Goal: Transaction & Acquisition: Book appointment/travel/reservation

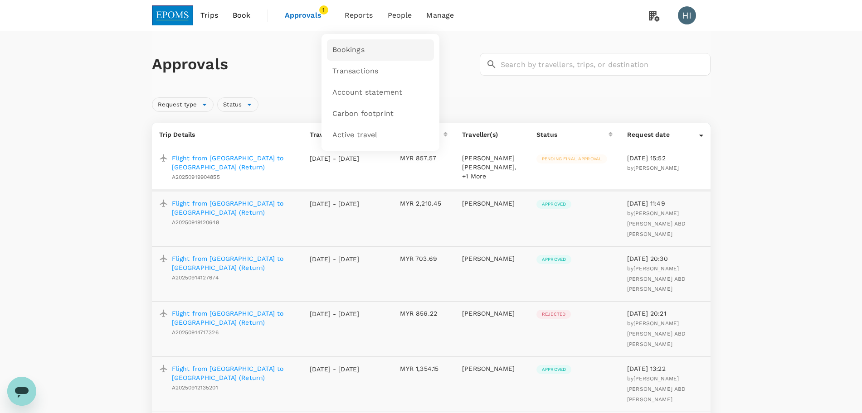
click at [348, 41] on link "Bookings" at bounding box center [380, 49] width 107 height 21
click at [340, 49] on span "Bookings" at bounding box center [348, 50] width 32 height 10
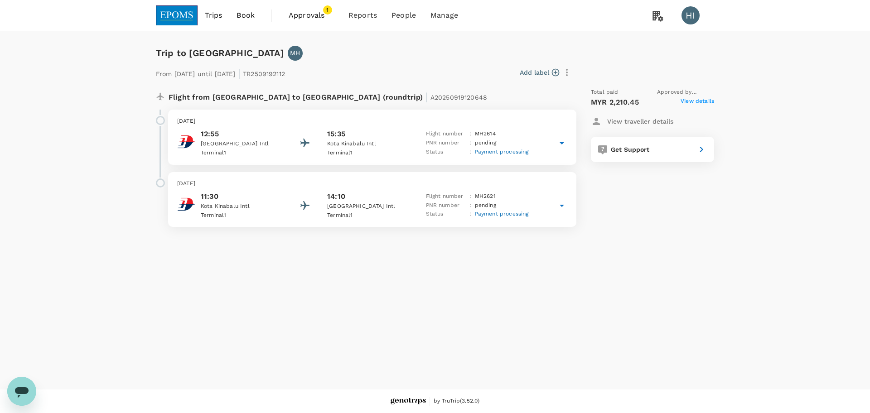
click at [209, 16] on span "Trips" at bounding box center [214, 15] width 18 height 11
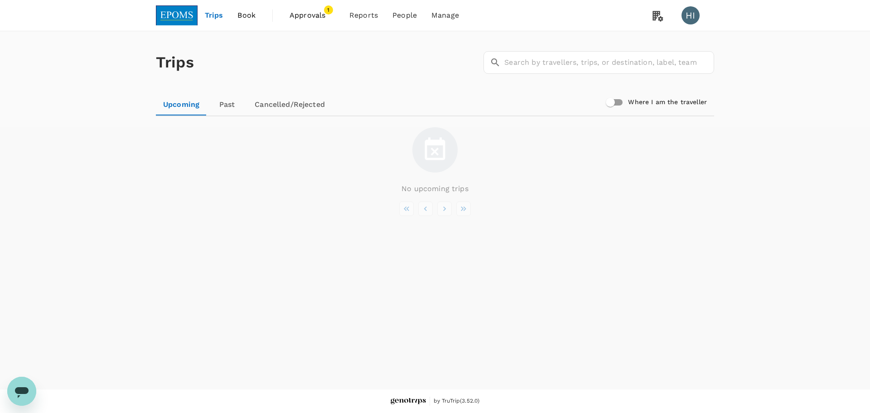
click at [185, 26] on link at bounding box center [177, 15] width 42 height 31
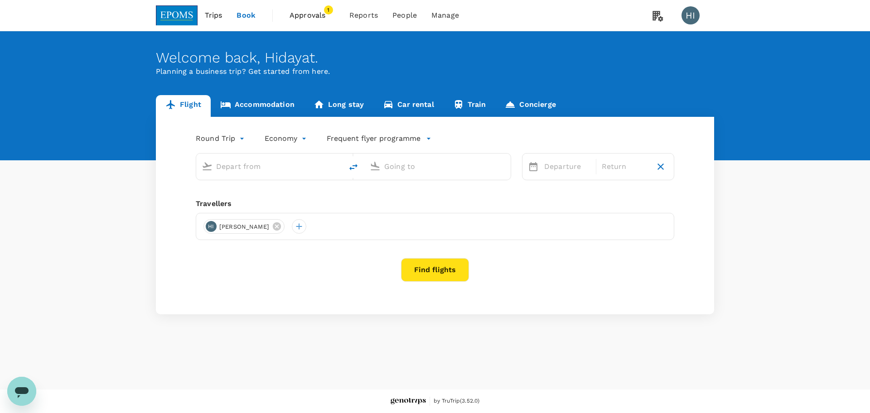
type input "Miri Intl (MYY)"
type input "Kuala Lumpur Intl (KUL)"
type input "Miri Intl (MYY)"
type input "Kuala Lumpur Intl (KUL)"
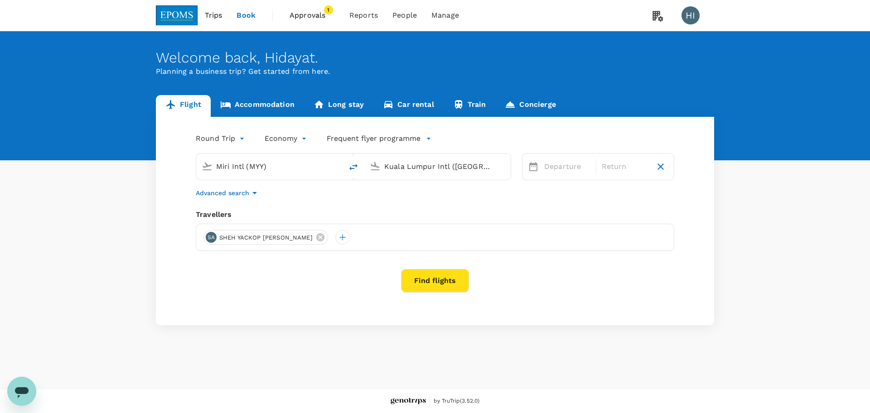
click at [262, 163] on input "Miri Intl (MYY)" at bounding box center [269, 167] width 107 height 14
click at [348, 167] on button "delete" at bounding box center [354, 167] width 22 height 22
type input "Kuala Lumpur Intl ([GEOGRAPHIC_DATA])"
click at [393, 169] on input "Miri Intl (MYY)" at bounding box center [437, 167] width 107 height 14
type input "K"
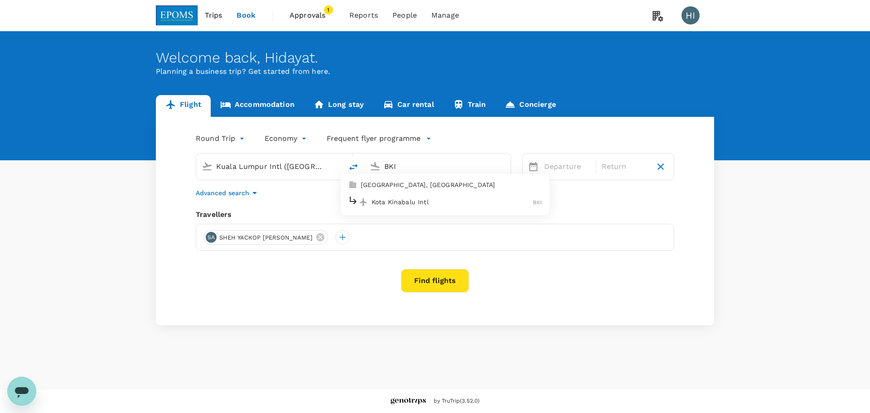
click at [445, 195] on div "Kota Kinabalu Intl BKI" at bounding box center [445, 202] width 194 height 14
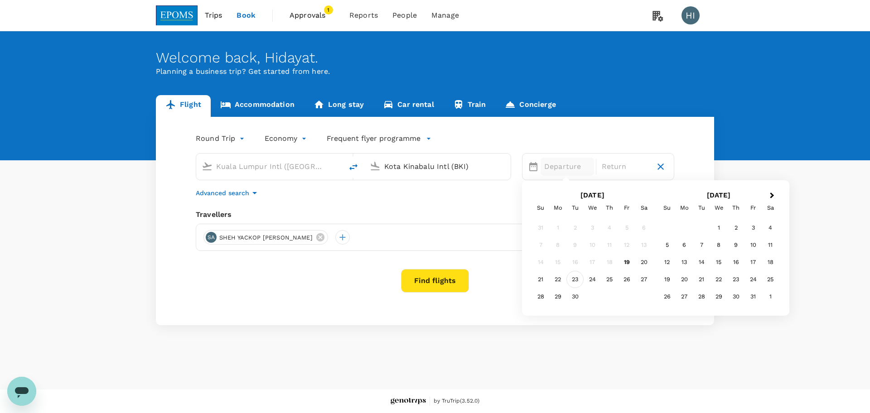
type input "Kota Kinabalu Intl (BKI)"
click at [575, 277] on div "23" at bounding box center [575, 279] width 17 height 17
click at [627, 280] on div "26" at bounding box center [626, 279] width 17 height 17
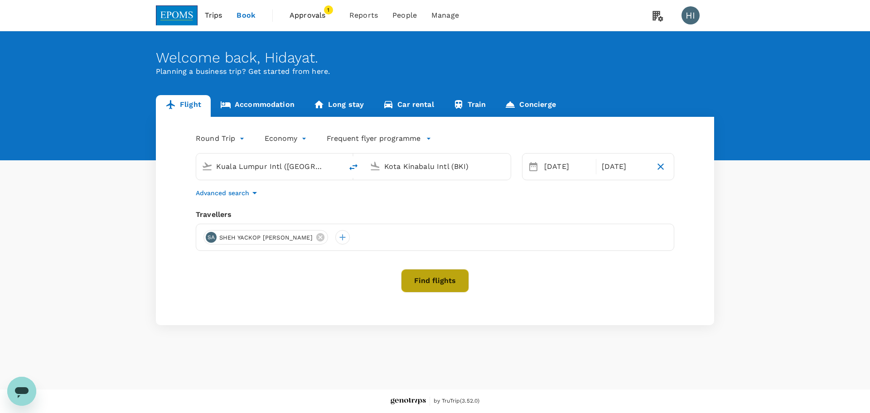
click at [461, 283] on button "Find flights" at bounding box center [435, 281] width 68 height 24
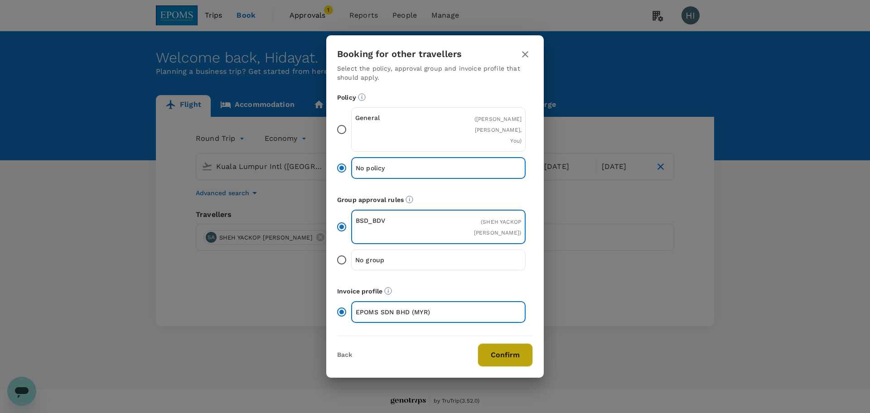
click at [519, 355] on button "Confirm" at bounding box center [505, 356] width 55 height 24
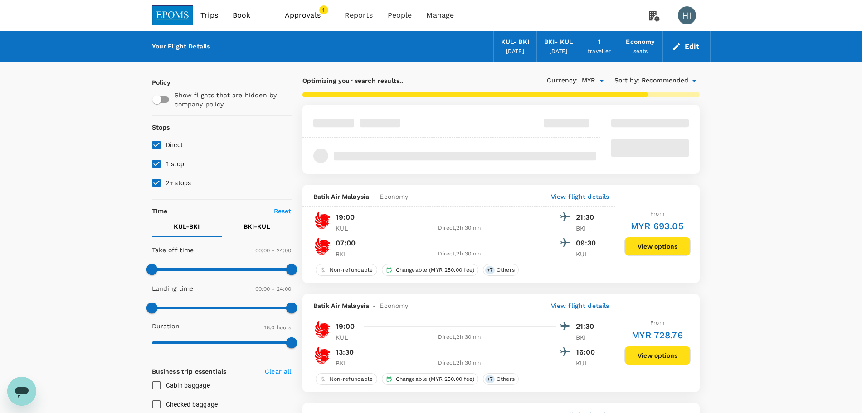
click at [156, 159] on input "1 stop" at bounding box center [156, 164] width 19 height 19
checkbox input "false"
click at [154, 177] on input "2+ stops" at bounding box center [156, 183] width 19 height 19
checkbox input "false"
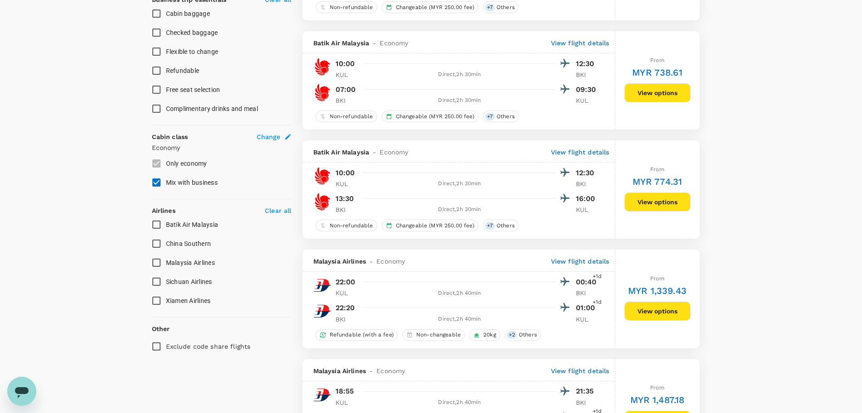
scroll to position [410, 0]
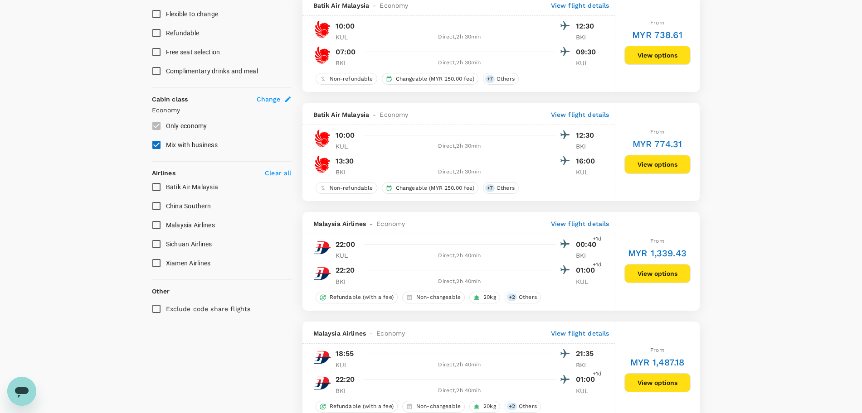
click at [157, 224] on input "Malaysia Airlines" at bounding box center [156, 225] width 19 height 19
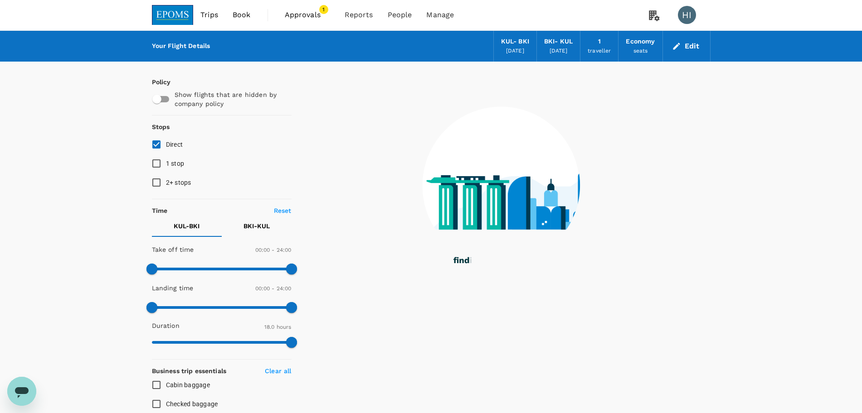
scroll to position [0, 0]
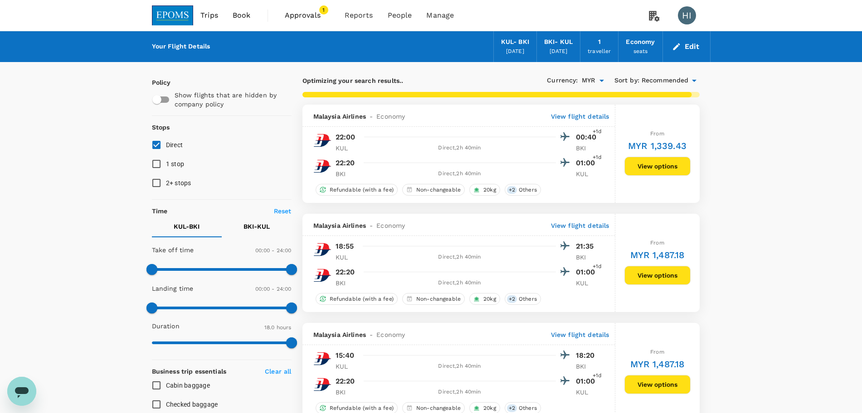
click at [647, 77] on span "Recommended" at bounding box center [664, 81] width 47 height 10
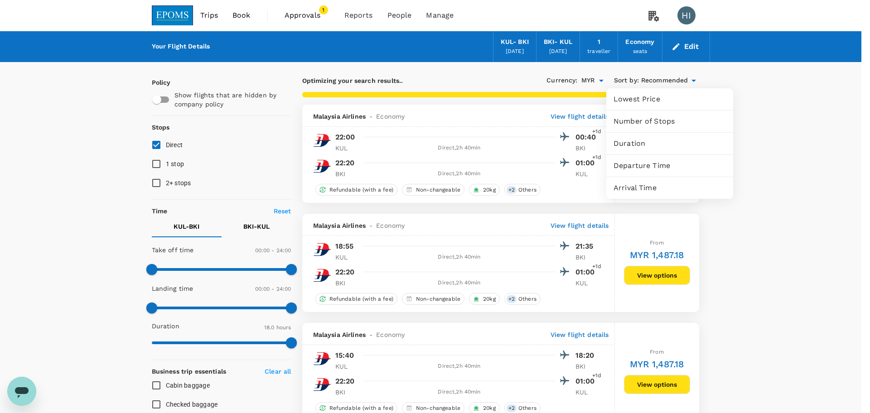
click at [653, 171] on div "Departure Time" at bounding box center [670, 166] width 127 height 22
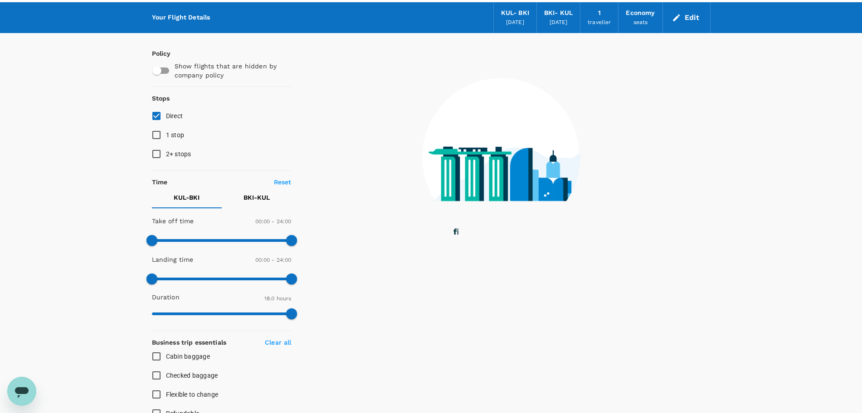
scroll to position [57, 0]
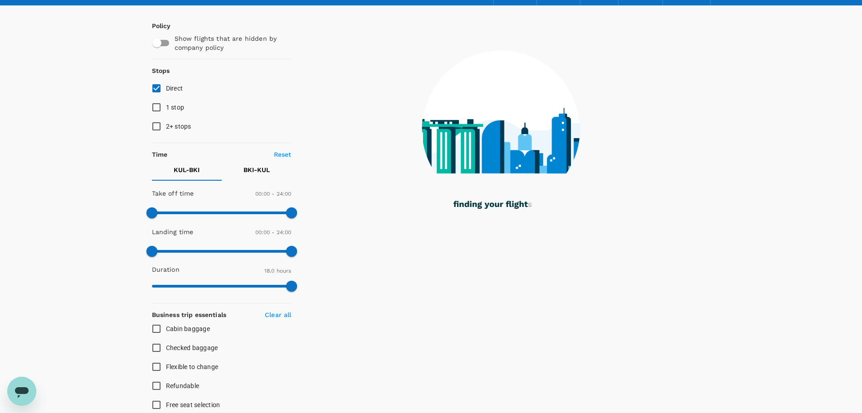
checkbox input "false"
checkbox input "true"
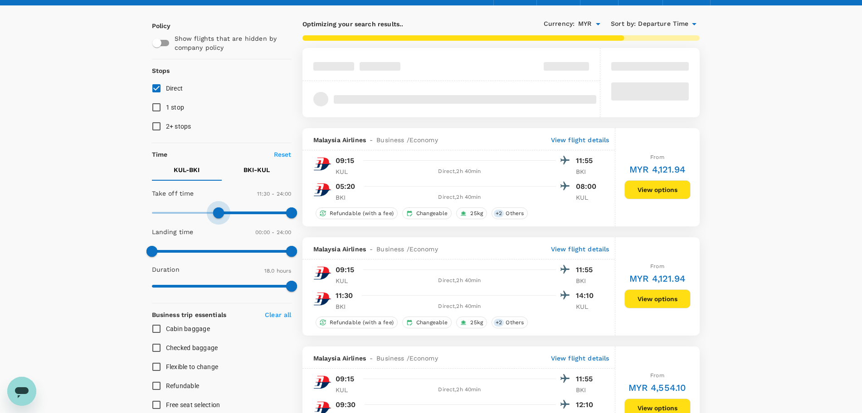
type input "750"
drag, startPoint x: 152, startPoint y: 211, endPoint x: 225, endPoint y: 216, distance: 73.2
click at [225, 216] on span at bounding box center [224, 213] width 11 height 11
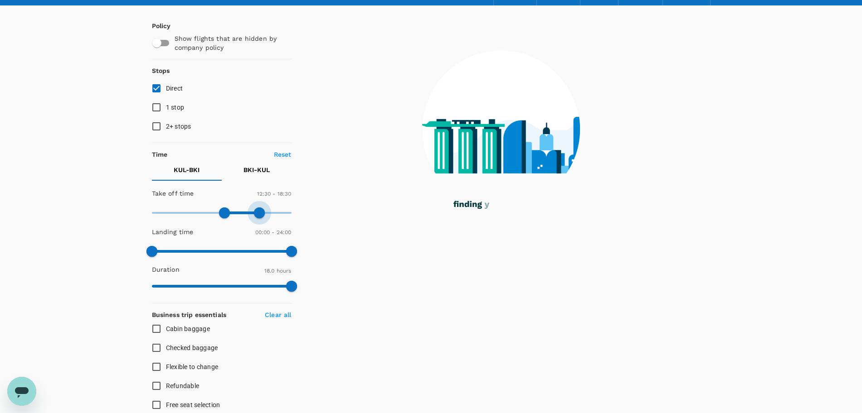
type input "1080"
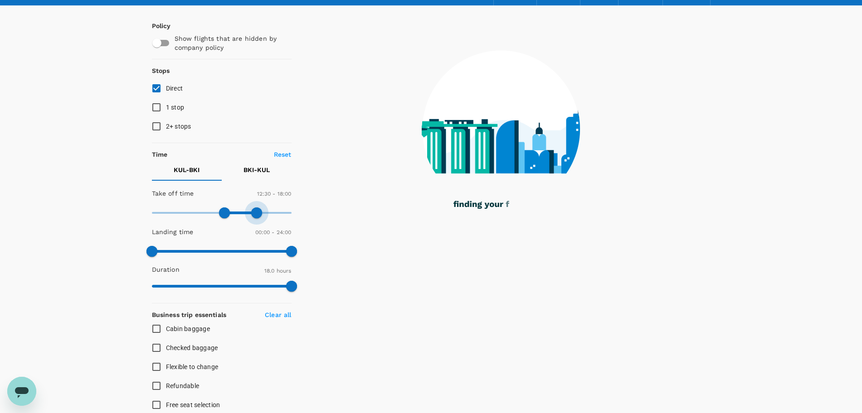
drag, startPoint x: 289, startPoint y: 212, endPoint x: 258, endPoint y: 204, distance: 32.0
click at [257, 211] on span at bounding box center [256, 213] width 11 height 11
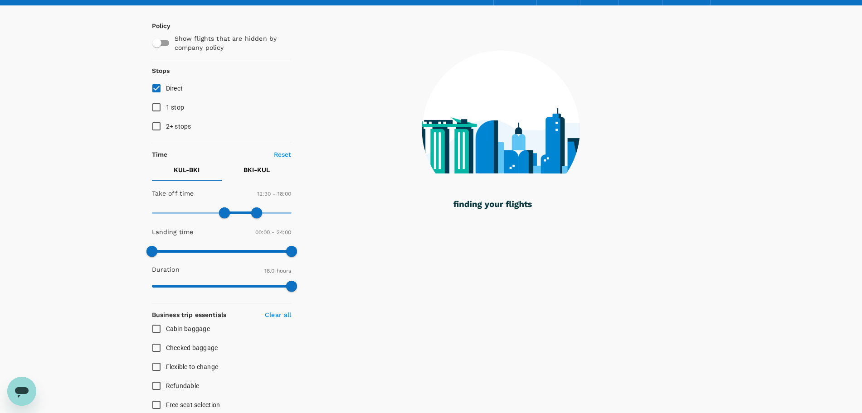
click at [249, 170] on p "BKI - KUL" at bounding box center [256, 169] width 26 height 9
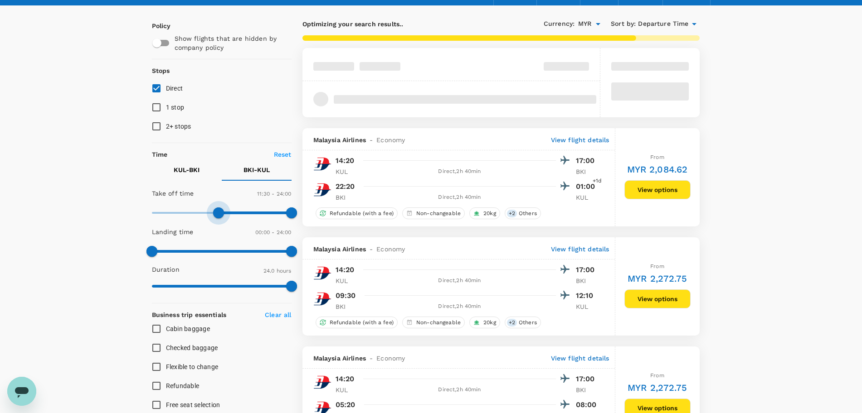
type input "660"
drag, startPoint x: 151, startPoint y: 214, endPoint x: 215, endPoint y: 214, distance: 64.4
click at [215, 214] on span at bounding box center [215, 213] width 11 height 11
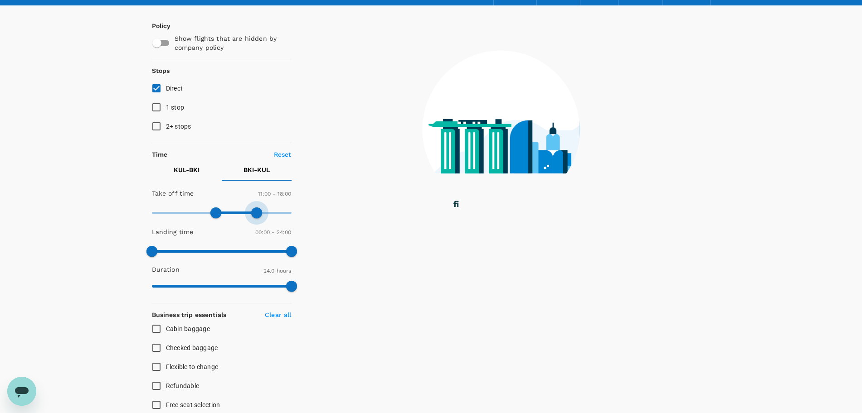
type input "1020"
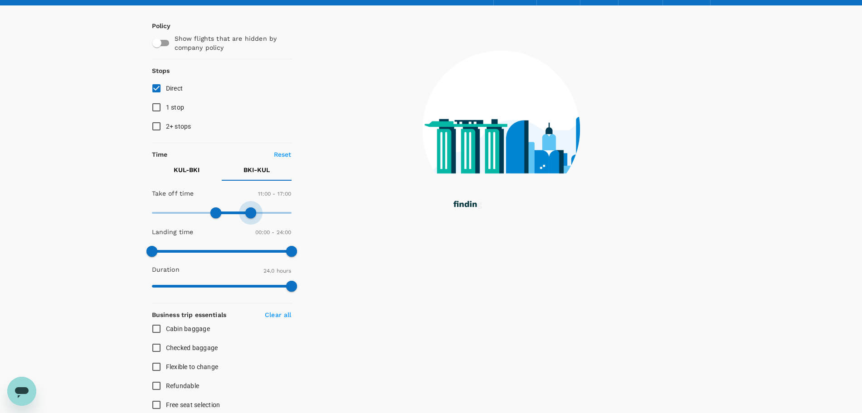
drag, startPoint x: 295, startPoint y: 213, endPoint x: 252, endPoint y: 209, distance: 43.7
click at [252, 209] on span at bounding box center [250, 213] width 11 height 11
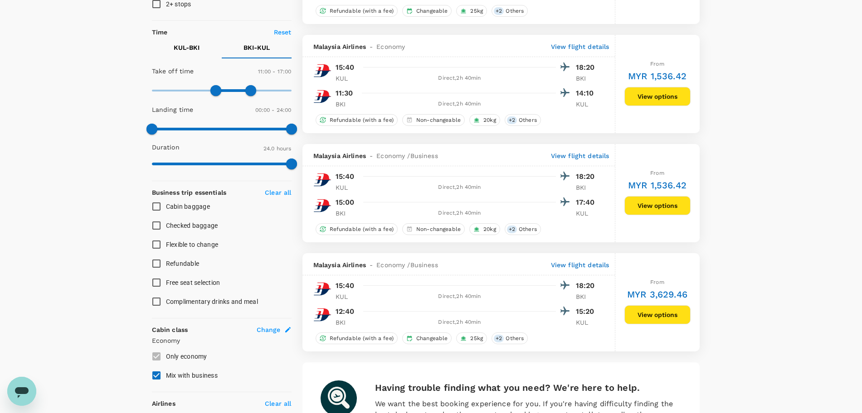
scroll to position [113, 0]
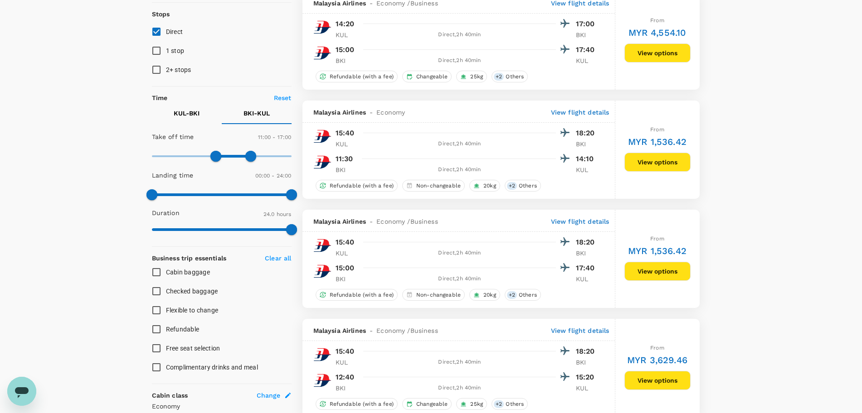
click at [289, 95] on p "Reset" at bounding box center [283, 97] width 18 height 9
type input "0"
type input "1440"
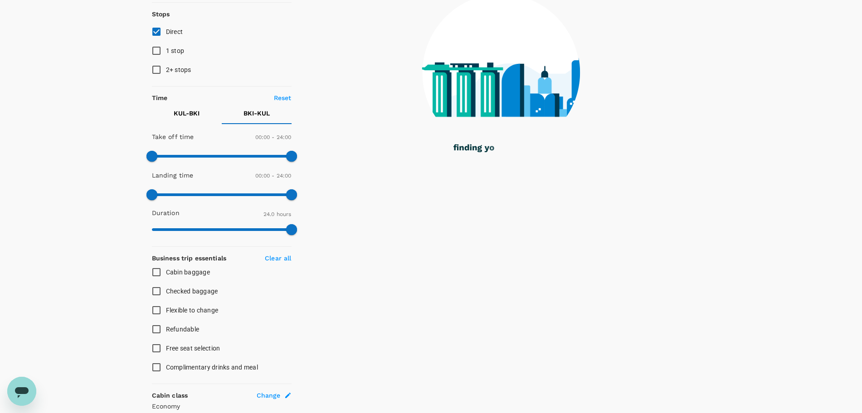
scroll to position [0, 0]
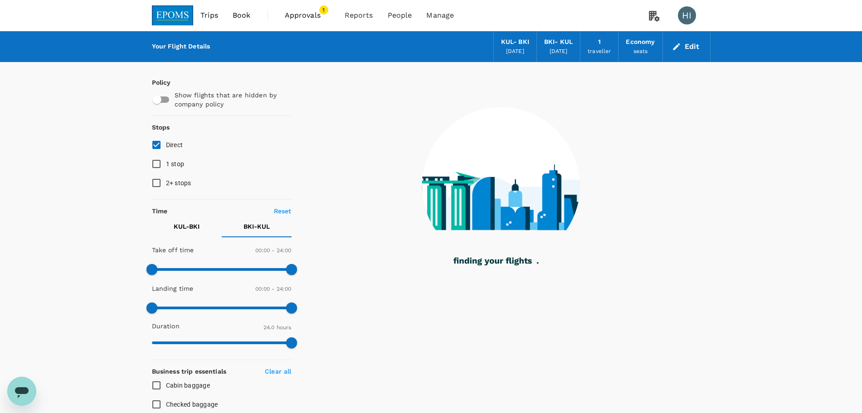
click at [183, 226] on p "KUL - BKI" at bounding box center [187, 226] width 26 height 9
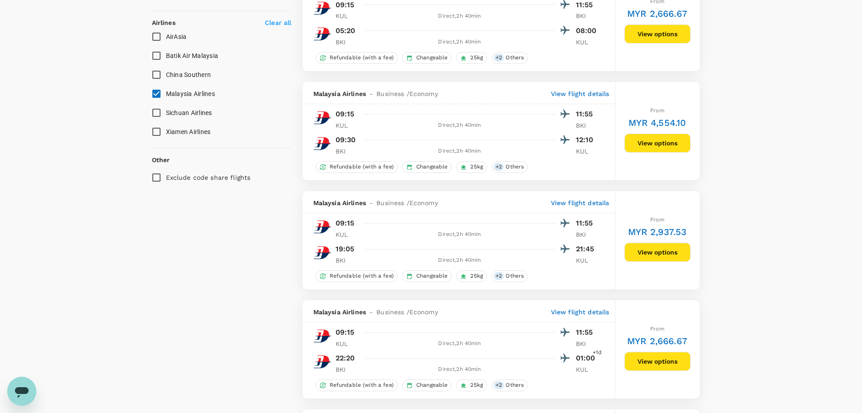
scroll to position [567, 0]
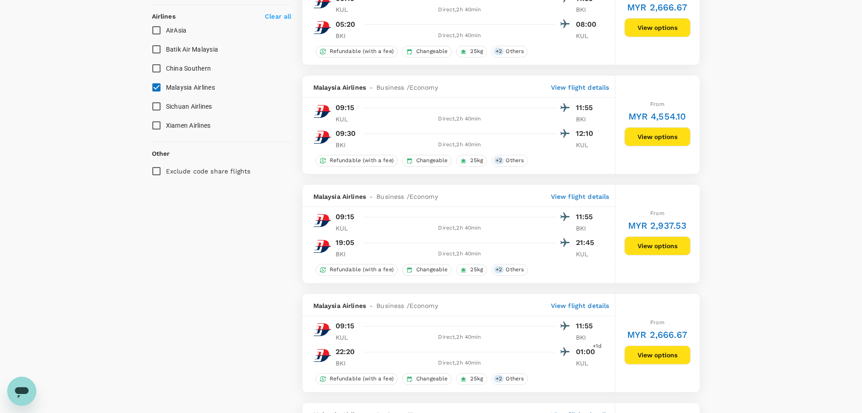
click at [156, 173] on input "Exclude code share flights" at bounding box center [156, 171] width 19 height 19
checkbox input "true"
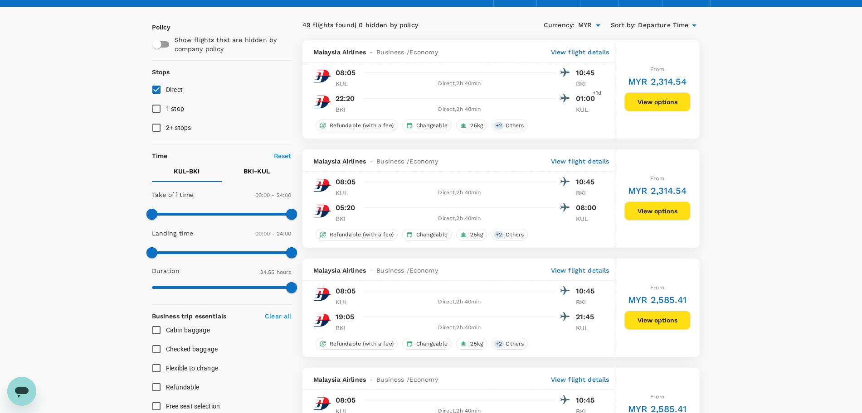
scroll to position [0, 0]
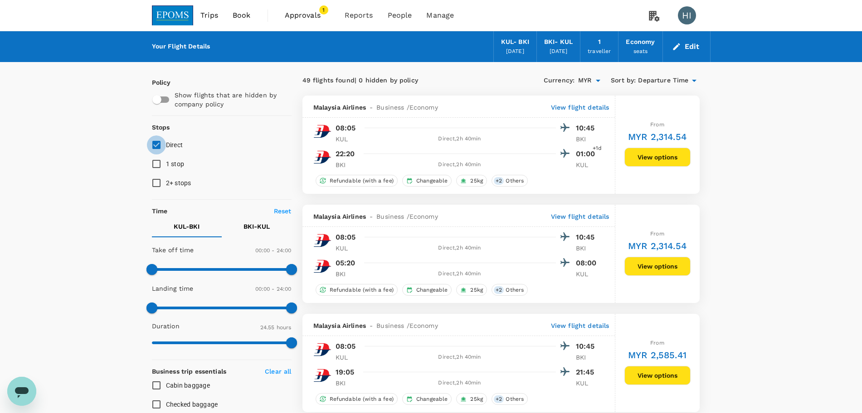
click at [154, 141] on input "Direct" at bounding box center [156, 145] width 19 height 19
checkbox input "true"
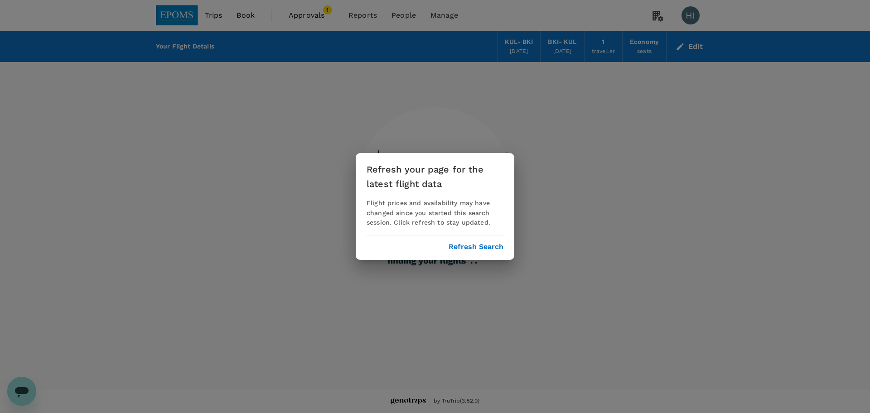
click at [459, 245] on button "Refresh Search" at bounding box center [476, 247] width 55 height 8
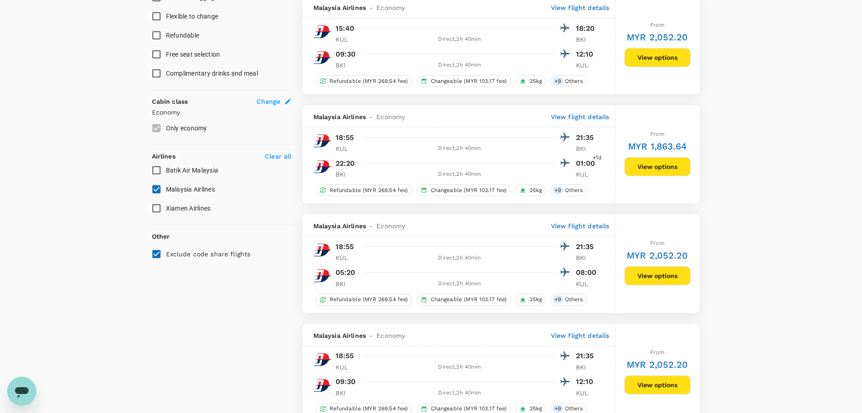
scroll to position [453, 0]
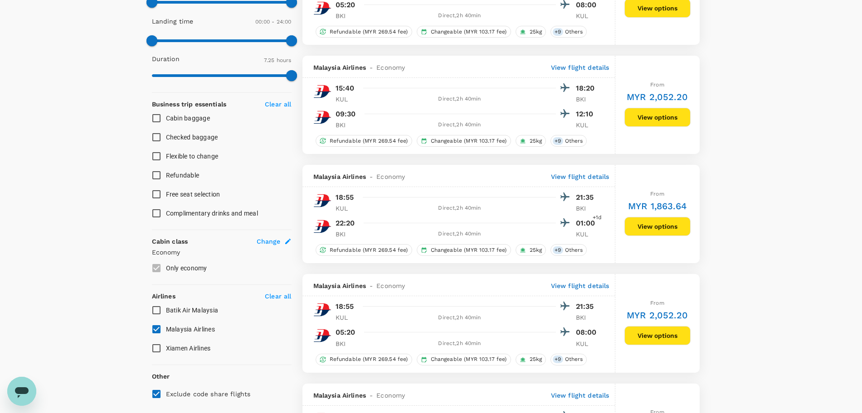
type input "1080"
checkbox input "false"
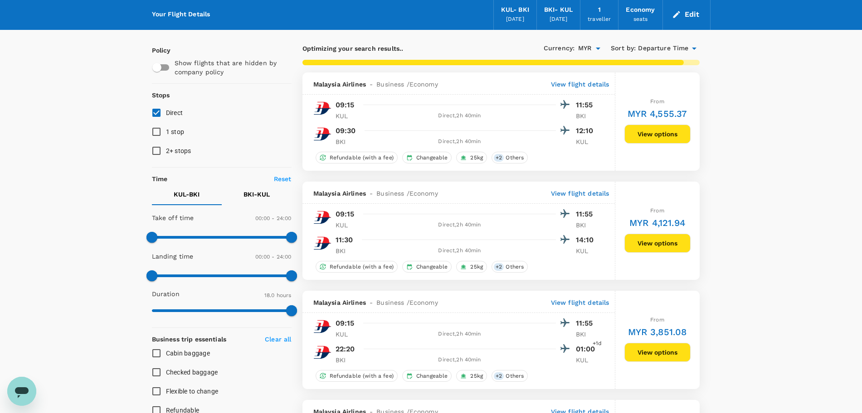
scroll to position [0, 0]
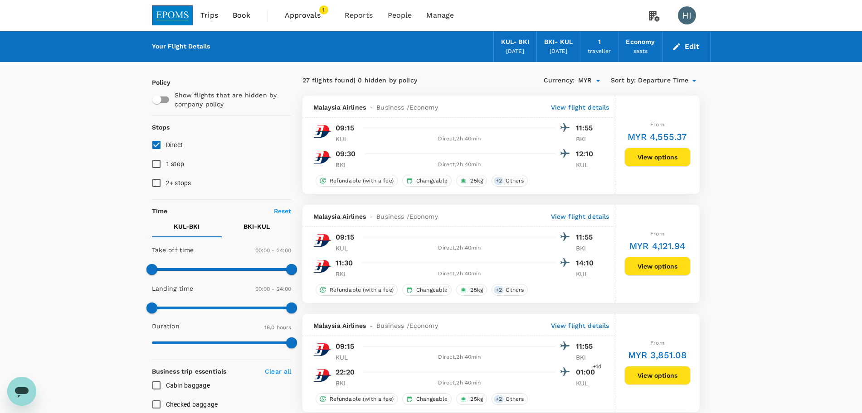
checkbox input "false"
checkbox input "true"
click at [683, 38] on div "Edit" at bounding box center [687, 46] width 48 height 31
click at [676, 52] on button "Edit" at bounding box center [686, 46] width 33 height 15
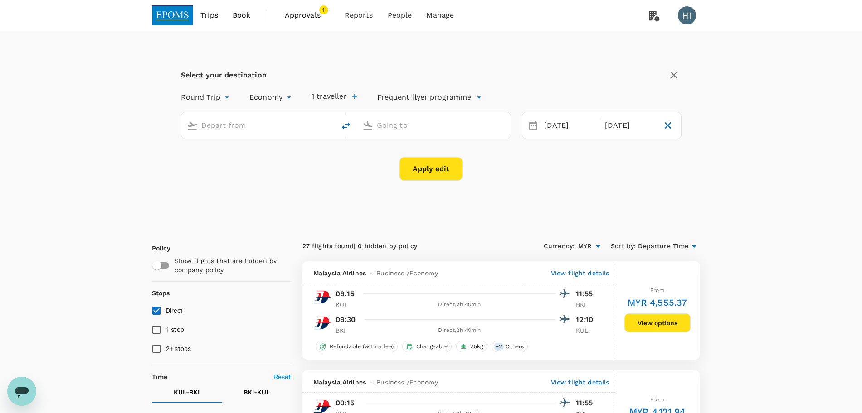
type input "Kuala Lumpur Intl ([GEOGRAPHIC_DATA])"
type input "Kota Kinabalu Intl (BKI)"
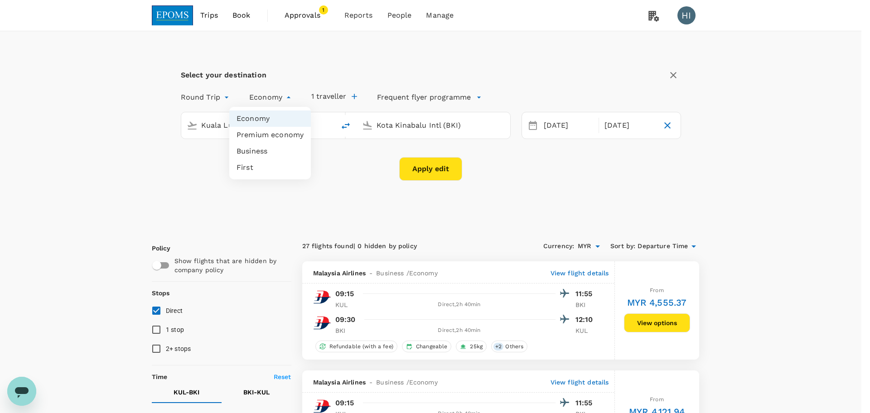
click at [274, 116] on li "Economy" at bounding box center [270, 119] width 82 height 16
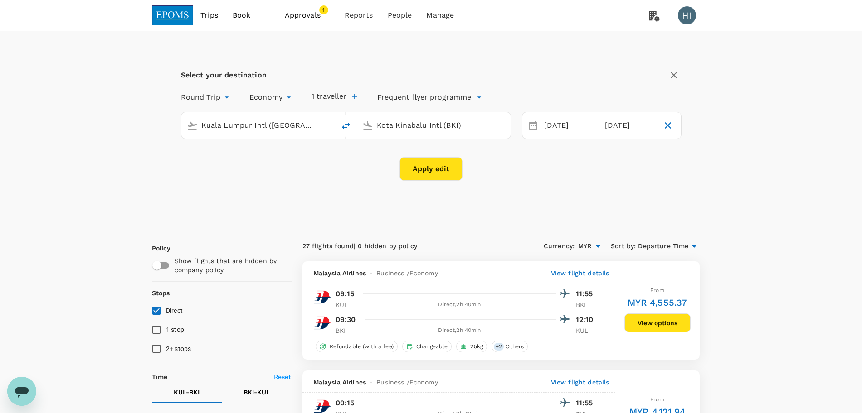
click at [413, 169] on button "Apply edit" at bounding box center [430, 169] width 63 height 24
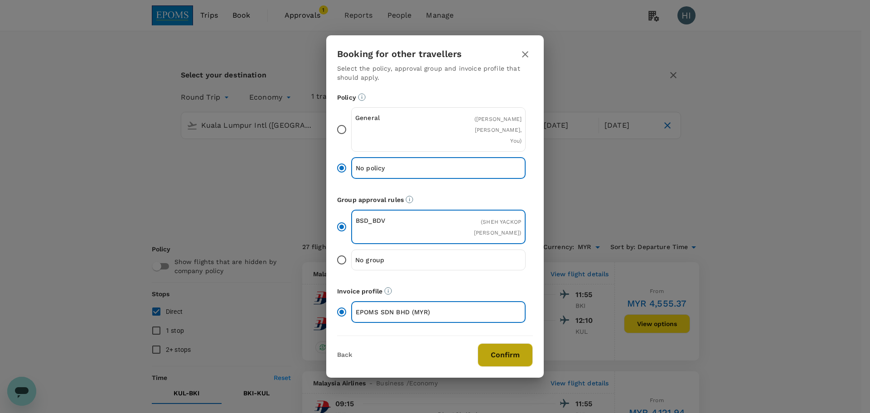
click at [499, 350] on button "Confirm" at bounding box center [505, 356] width 55 height 24
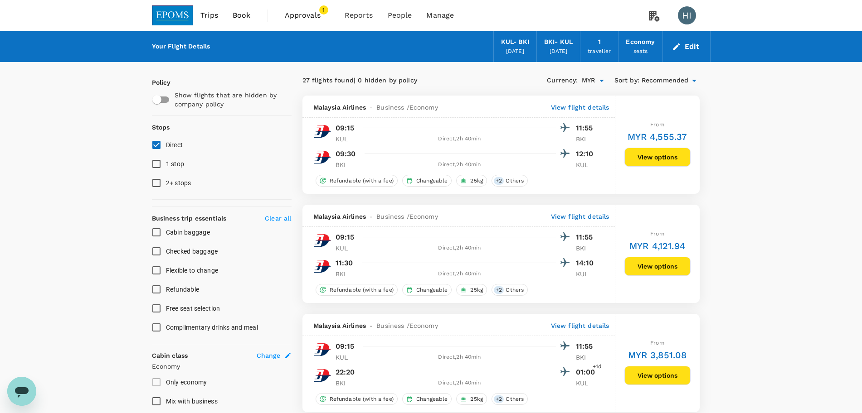
checkbox input "false"
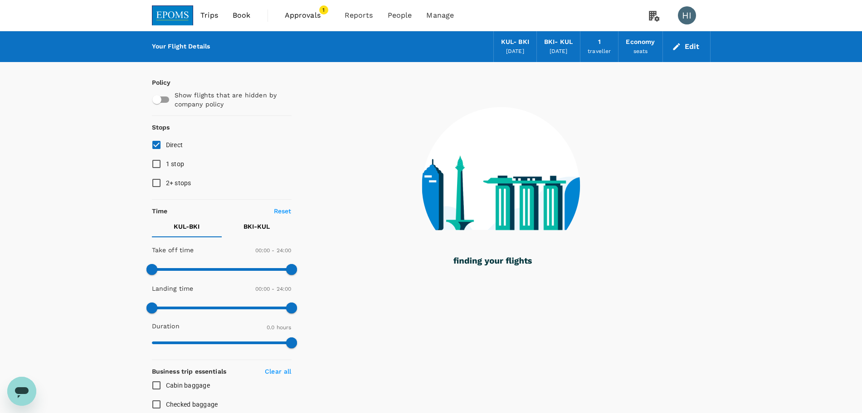
checkbox input "true"
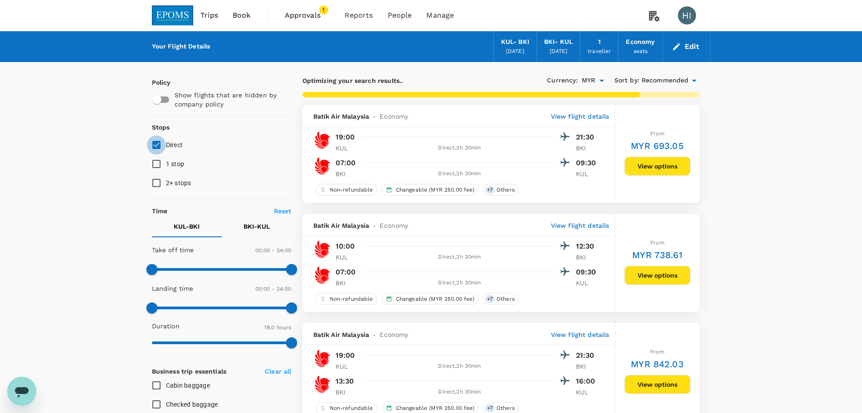
click at [157, 143] on input "Direct" at bounding box center [156, 145] width 19 height 19
checkbox input "true"
type input "MYR"
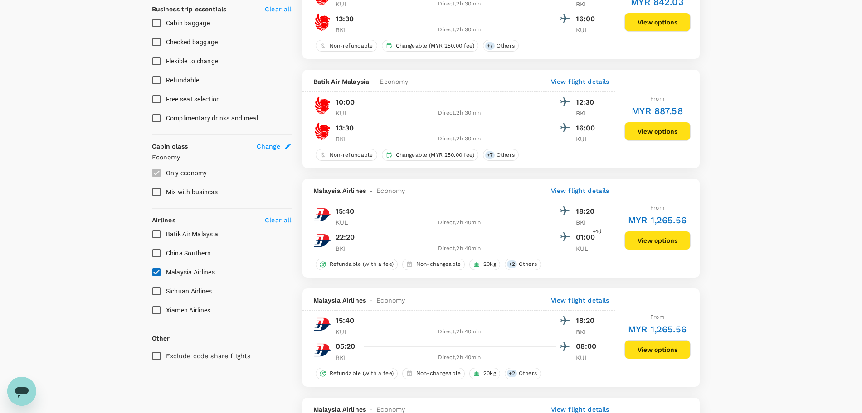
scroll to position [397, 0]
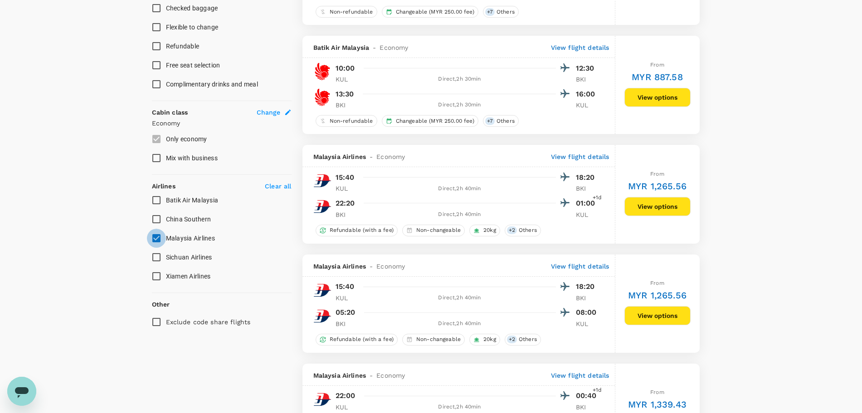
click at [162, 241] on input "Malaysia Airlines" at bounding box center [156, 238] width 19 height 19
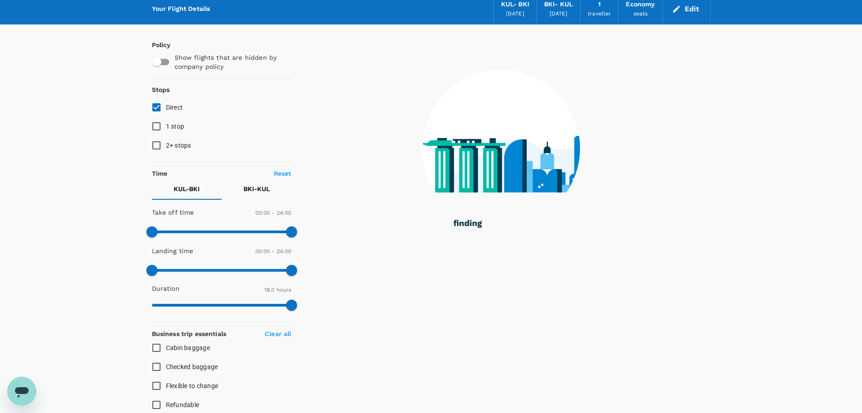
scroll to position [0, 0]
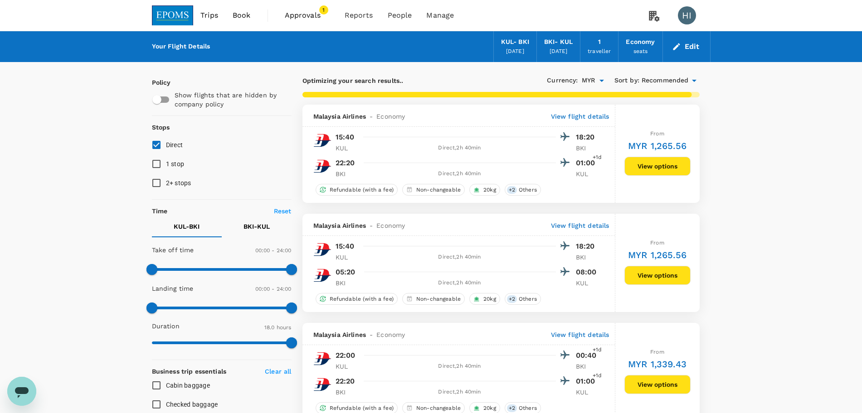
click at [693, 78] on icon at bounding box center [694, 80] width 11 height 11
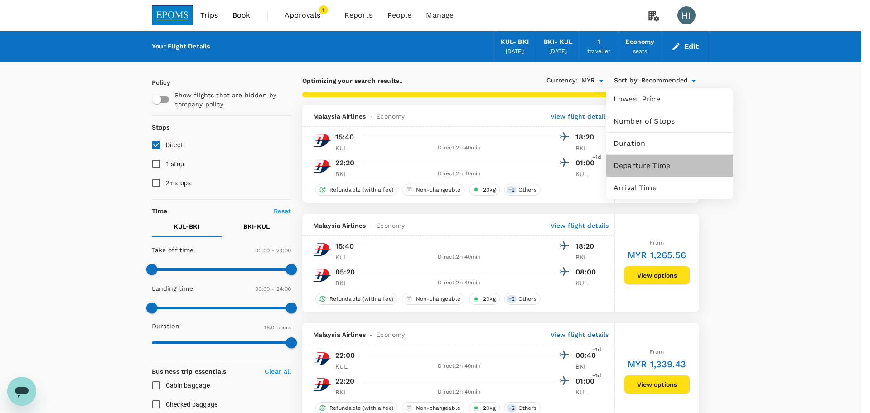
click at [665, 166] on span "Departure Time" at bounding box center [670, 165] width 112 height 11
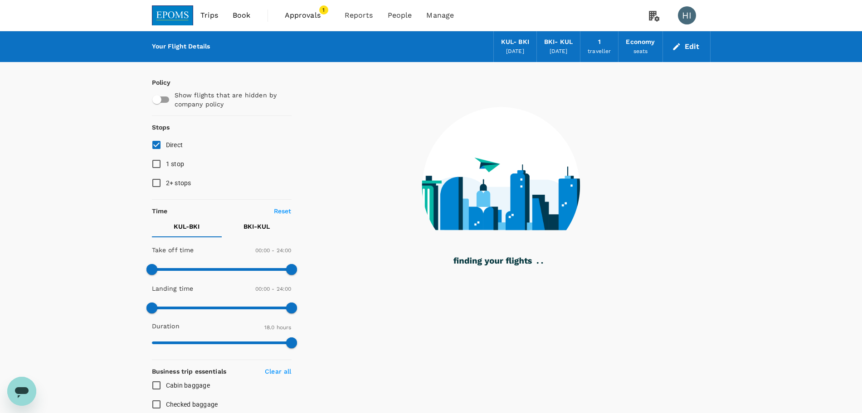
checkbox input "false"
checkbox input "true"
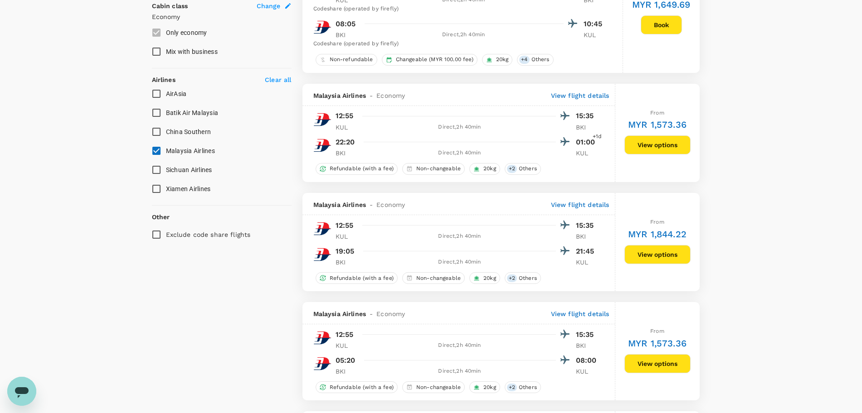
scroll to position [510, 0]
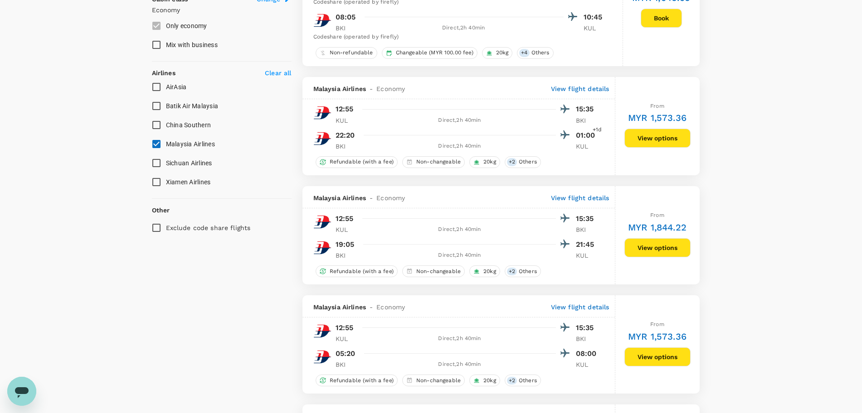
click at [158, 228] on input "Exclude code share flights" at bounding box center [156, 227] width 19 height 19
checkbox input "true"
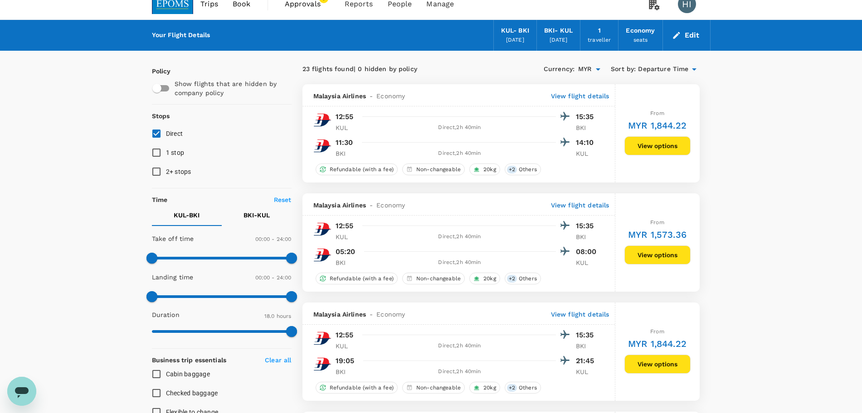
scroll to position [0, 0]
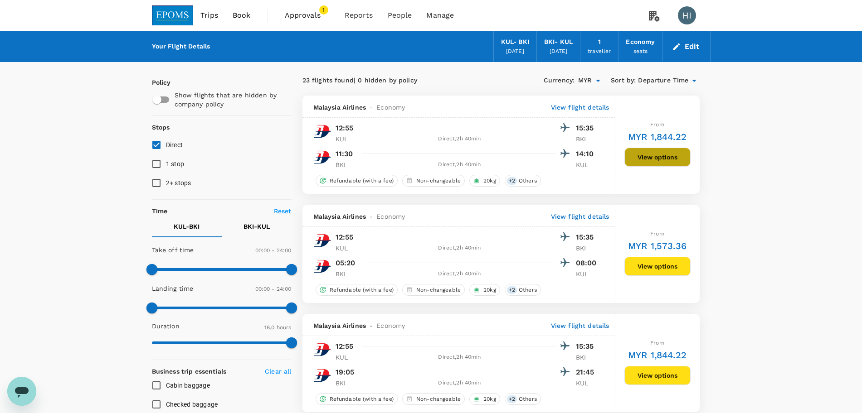
click at [636, 154] on button "View options" at bounding box center [657, 157] width 66 height 19
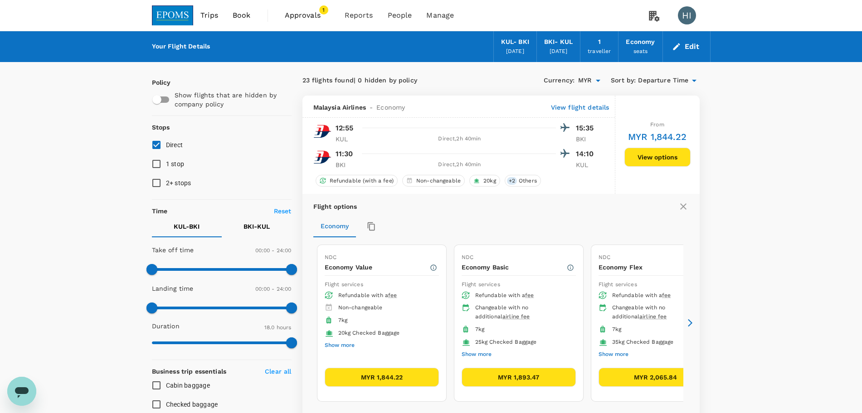
scroll to position [96, 0]
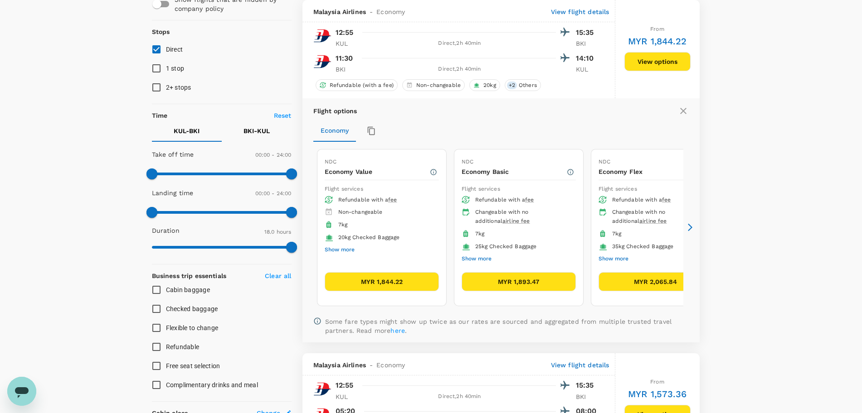
click at [689, 227] on icon at bounding box center [689, 227] width 9 height 9
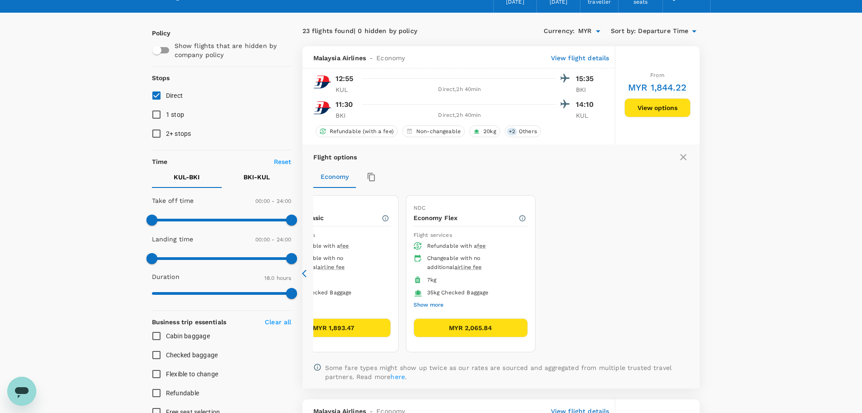
scroll to position [0, 0]
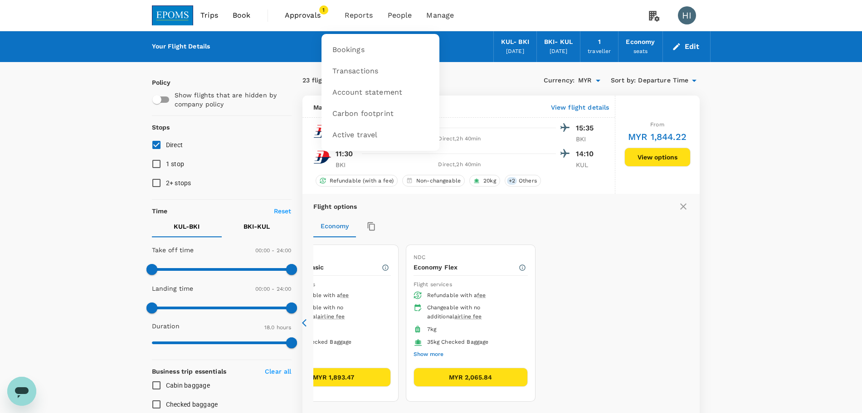
click at [371, 16] on span "Reports" at bounding box center [359, 15] width 29 height 11
click at [335, 47] on span "Bookings" at bounding box center [348, 50] width 32 height 10
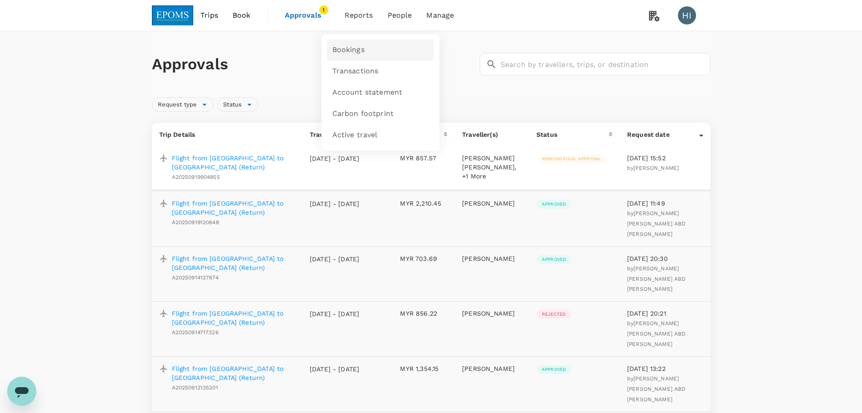
click at [349, 42] on link "Bookings" at bounding box center [380, 49] width 107 height 21
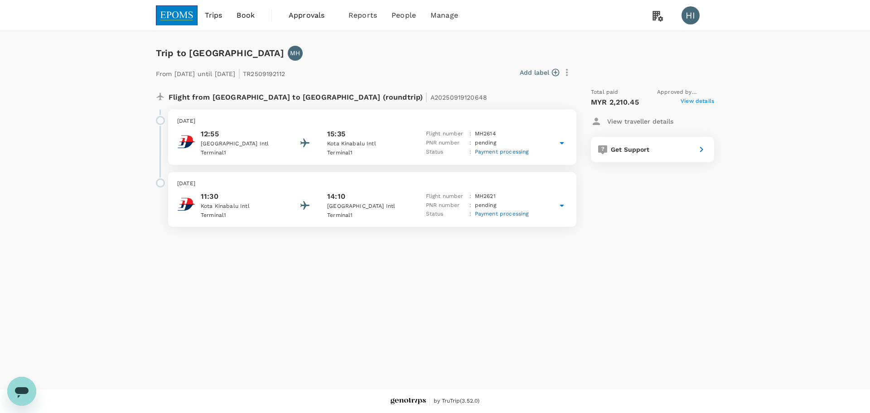
click at [563, 148] on icon at bounding box center [562, 143] width 11 height 11
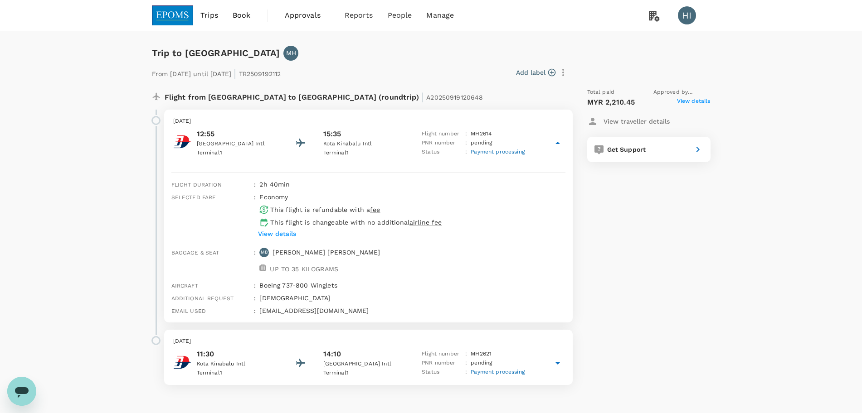
click at [563, 148] on icon at bounding box center [557, 143] width 11 height 11
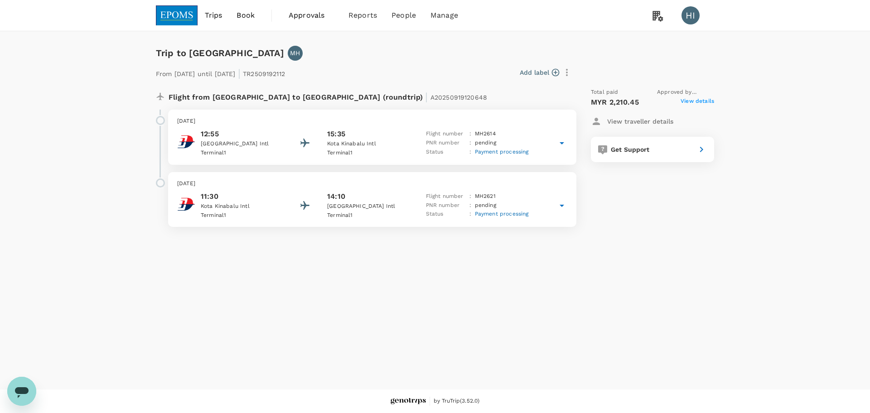
click at [194, 16] on img at bounding box center [177, 15] width 42 height 20
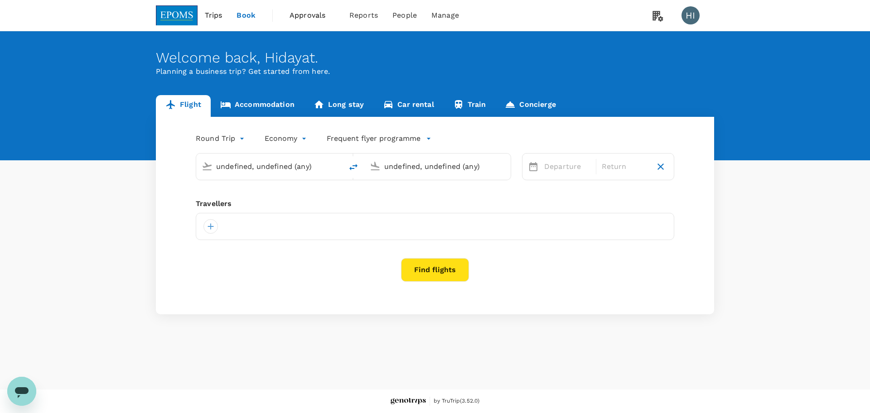
type input "Kuala Lumpur Intl ([GEOGRAPHIC_DATA])"
type input "Kota Kinabalu Intl (BKI)"
type input "Kuala Lumpur Intl ([GEOGRAPHIC_DATA])"
type input "Kota Kinabalu Intl (BKI)"
type input "Kuala Lumpur Intl ([GEOGRAPHIC_DATA])"
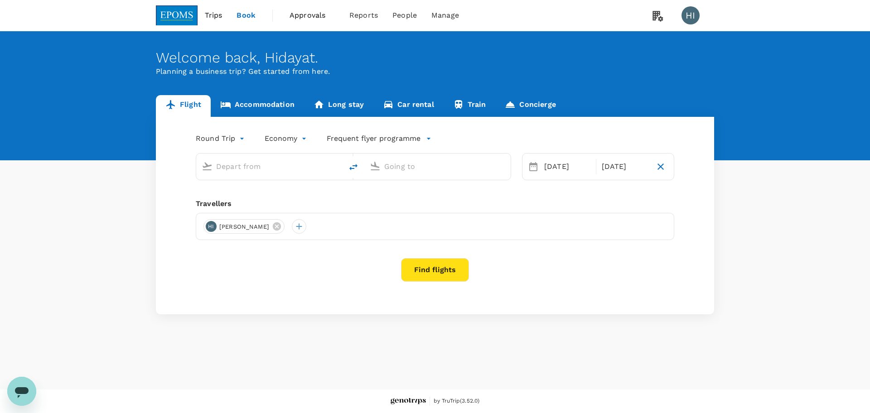
type input "Kota Kinabalu Intl (BKI)"
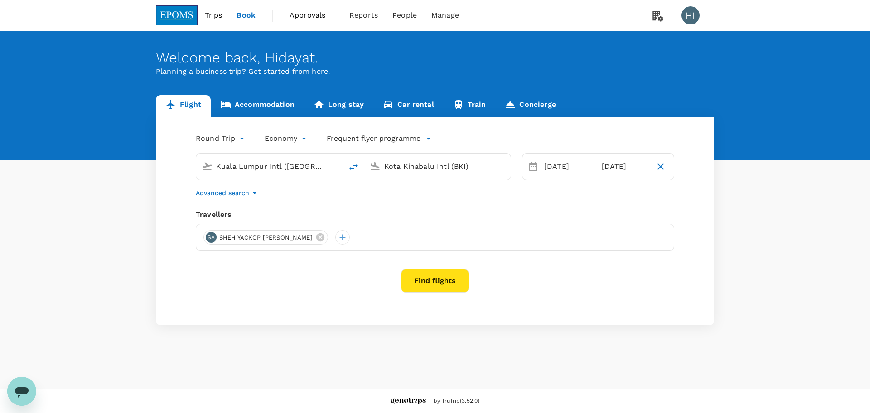
click at [436, 277] on button "Find flights" at bounding box center [435, 281] width 68 height 24
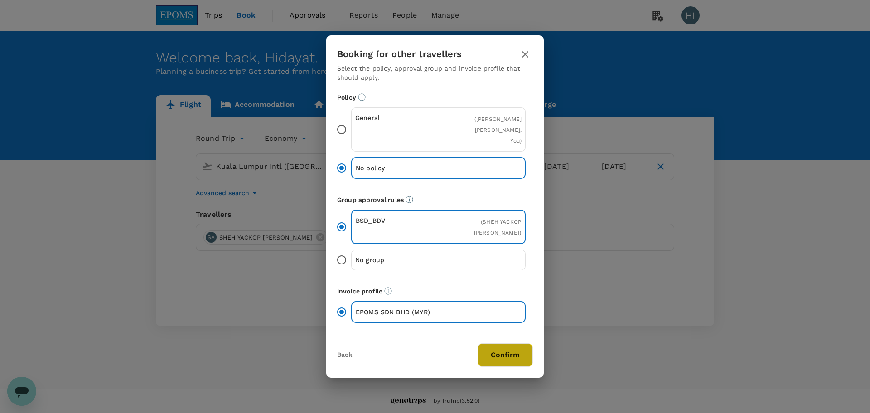
click at [485, 344] on button "Confirm" at bounding box center [505, 356] width 55 height 24
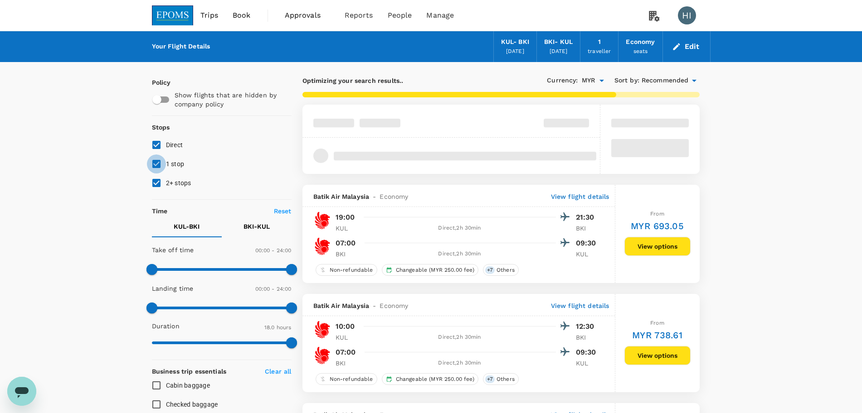
click at [150, 161] on input "1 stop" at bounding box center [156, 164] width 19 height 19
checkbox input "false"
click at [157, 178] on input "2+ stops" at bounding box center [156, 183] width 19 height 19
checkbox input "false"
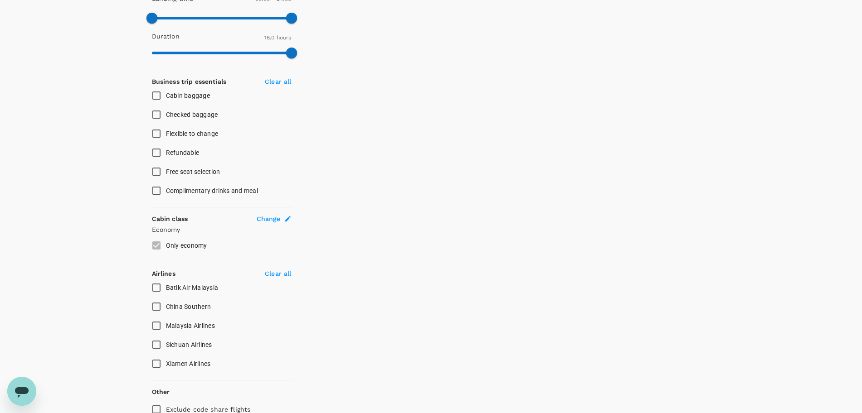
scroll to position [334, 0]
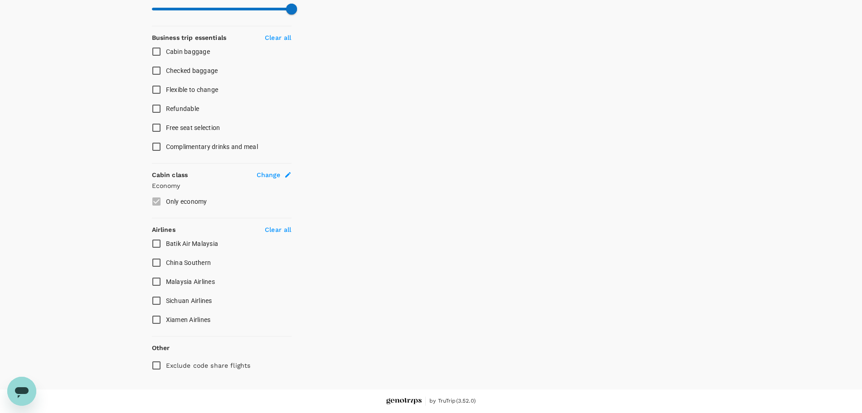
click at [156, 280] on input "Malaysia Airlines" at bounding box center [156, 281] width 19 height 19
checkbox input "true"
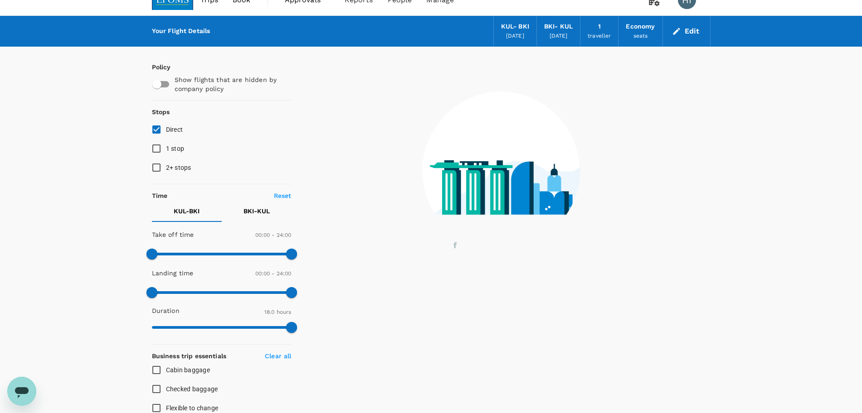
scroll to position [0, 0]
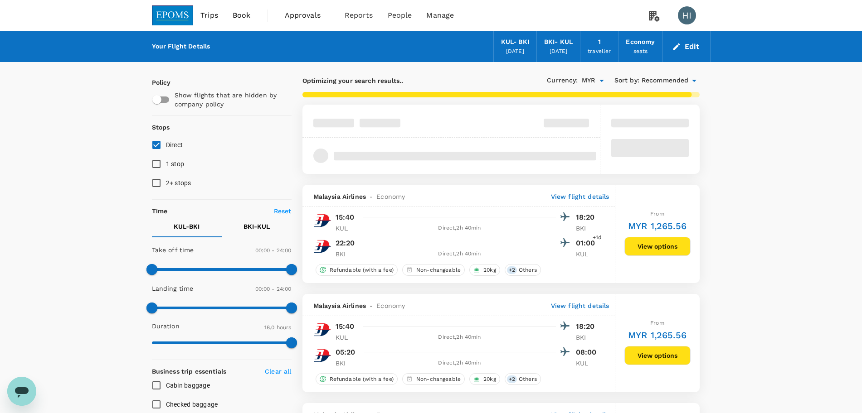
click at [652, 81] on span "Recommended" at bounding box center [664, 81] width 47 height 10
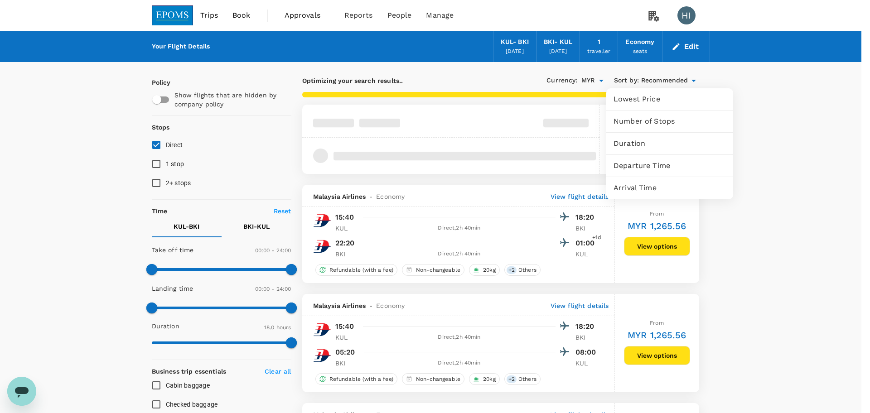
click at [646, 172] on div "Departure Time" at bounding box center [670, 166] width 127 height 22
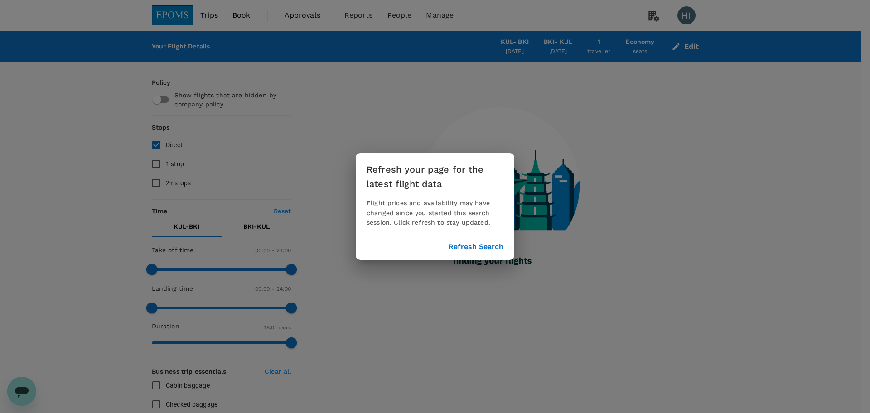
click at [469, 247] on button "Refresh Search" at bounding box center [476, 247] width 55 height 8
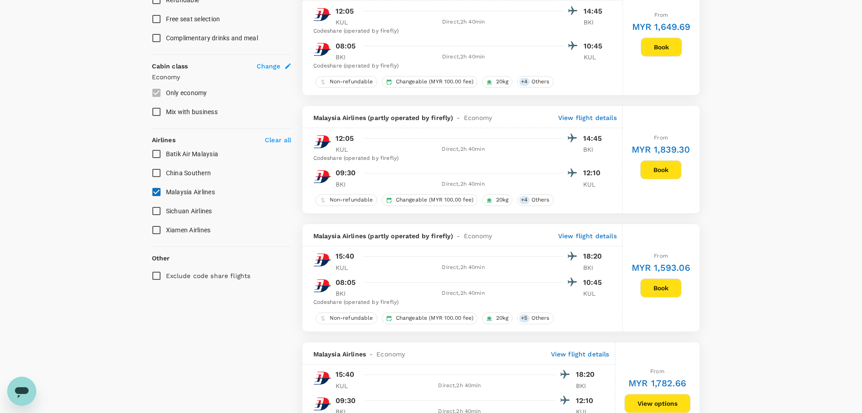
scroll to position [567, 0]
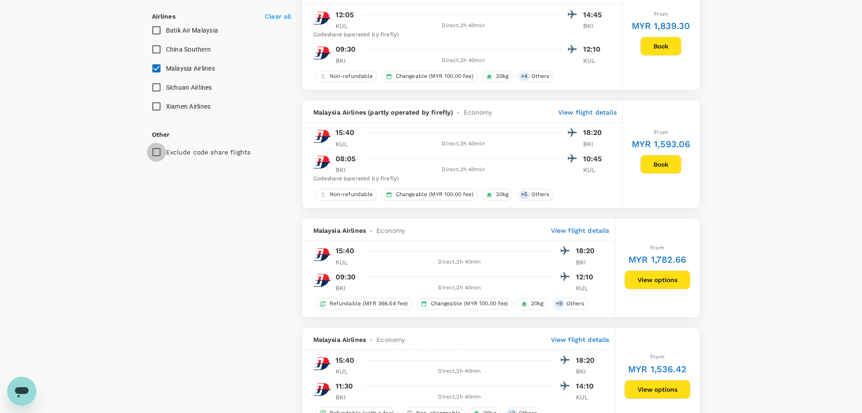
click at [154, 157] on input "Exclude code share flights" at bounding box center [156, 152] width 19 height 19
checkbox input "true"
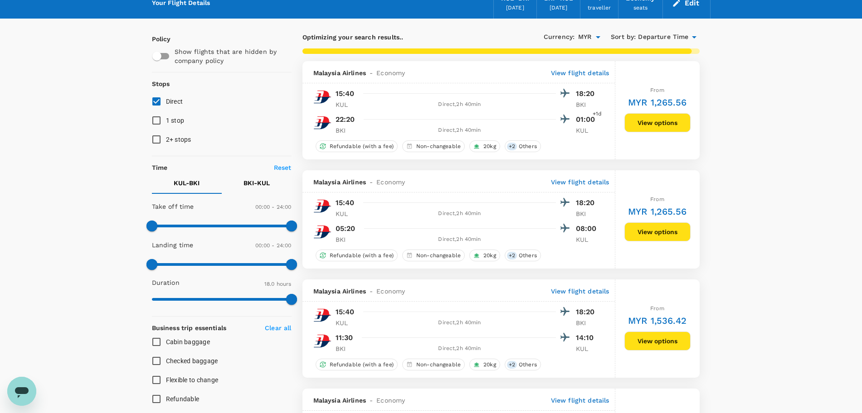
scroll to position [0, 0]
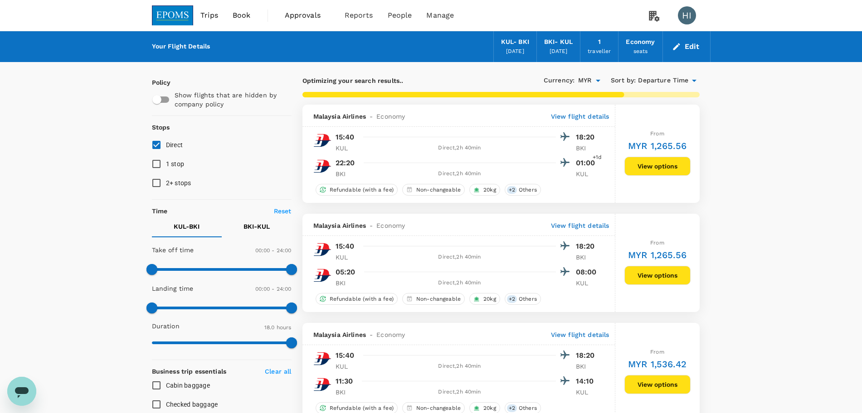
checkbox input "false"
checkbox input "true"
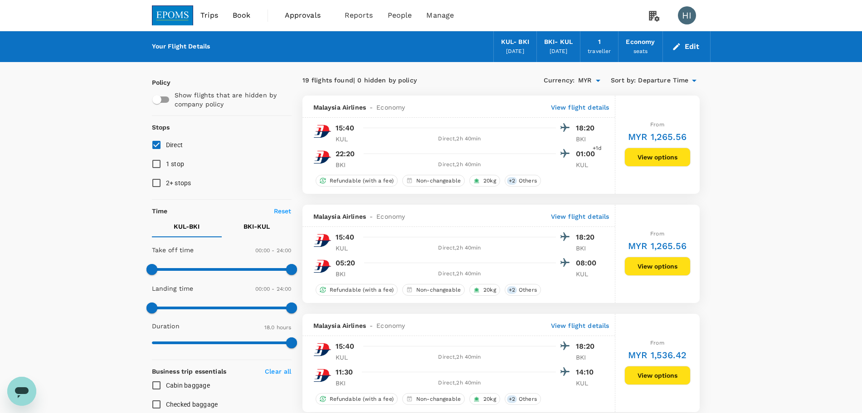
click at [171, 14] on img at bounding box center [173, 15] width 42 height 20
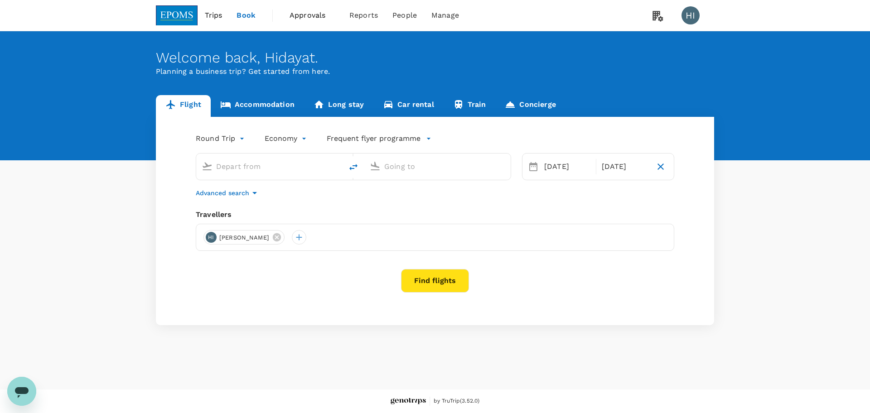
type input "Kuala Lumpur Intl ([GEOGRAPHIC_DATA])"
type input "Kota Kinabalu Intl (BKI)"
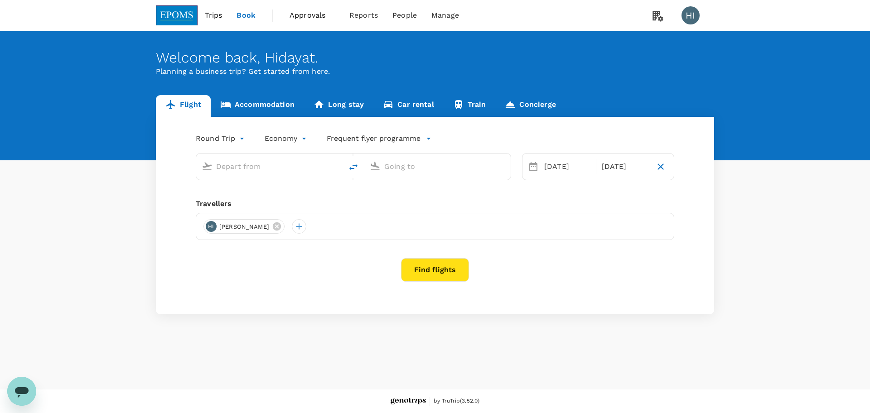
type input "Kuala Lumpur Intl ([GEOGRAPHIC_DATA])"
type input "Kota Kinabalu Intl (BKI)"
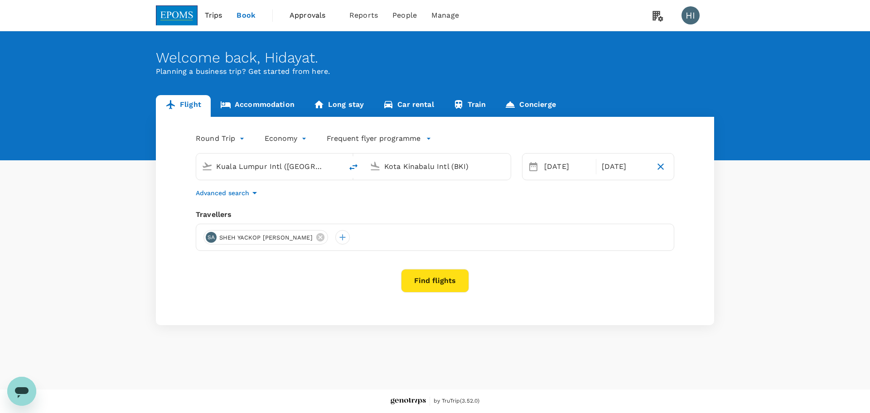
click at [426, 267] on div "Round Trip roundtrip Economy economy Frequent flyer programme Kuala Lumpur Intl…" at bounding box center [435, 221] width 558 height 209
click at [435, 283] on button "Find flights" at bounding box center [435, 281] width 68 height 24
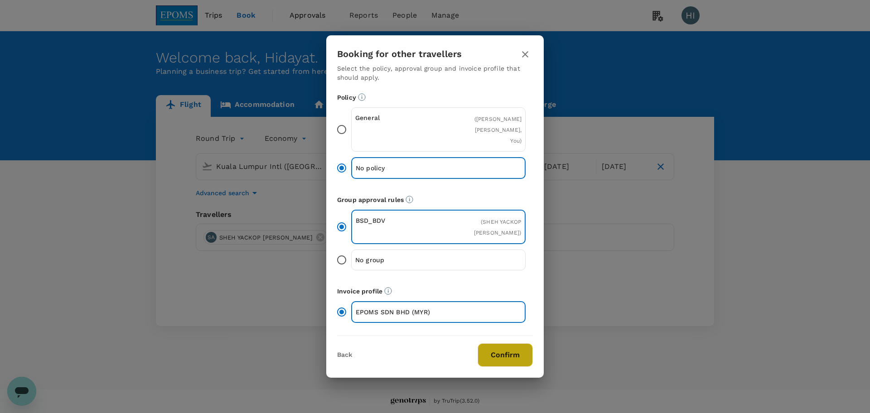
click at [516, 344] on button "Confirm" at bounding box center [505, 356] width 55 height 24
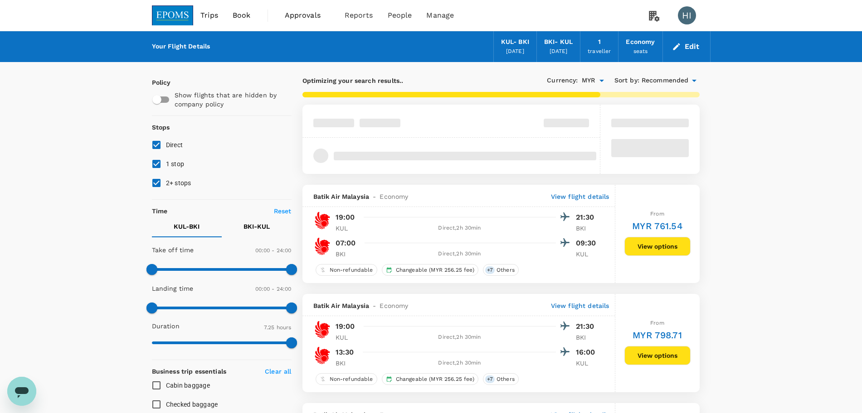
type input "1080"
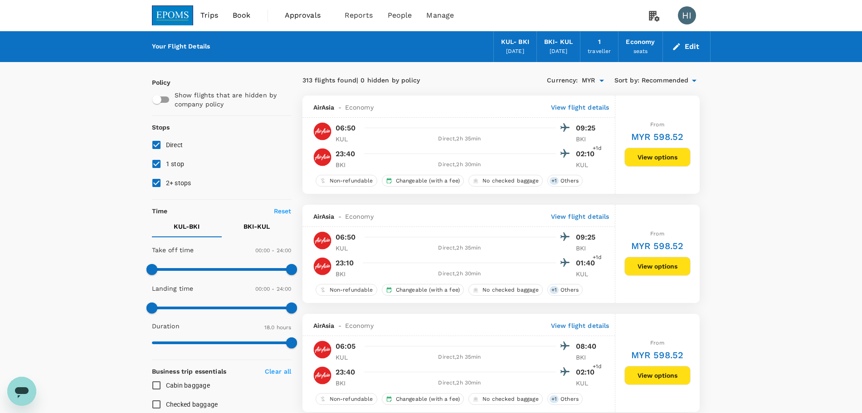
click at [151, 166] on input "1 stop" at bounding box center [156, 164] width 19 height 19
checkbox input "false"
click at [158, 181] on input "2+ stops" at bounding box center [156, 183] width 19 height 19
checkbox input "false"
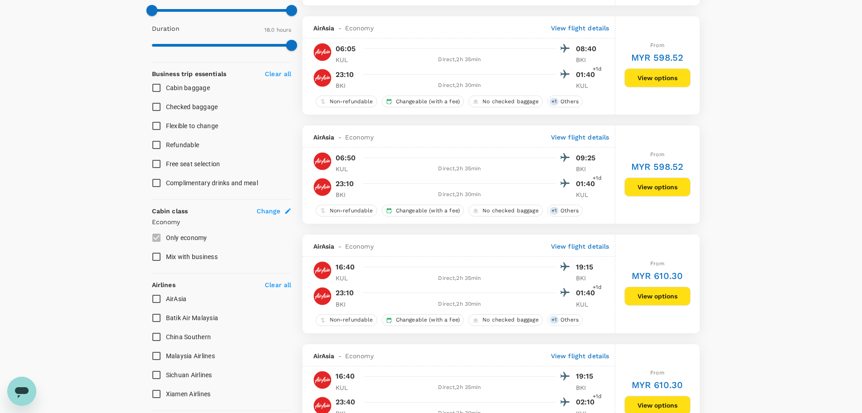
scroll to position [397, 0]
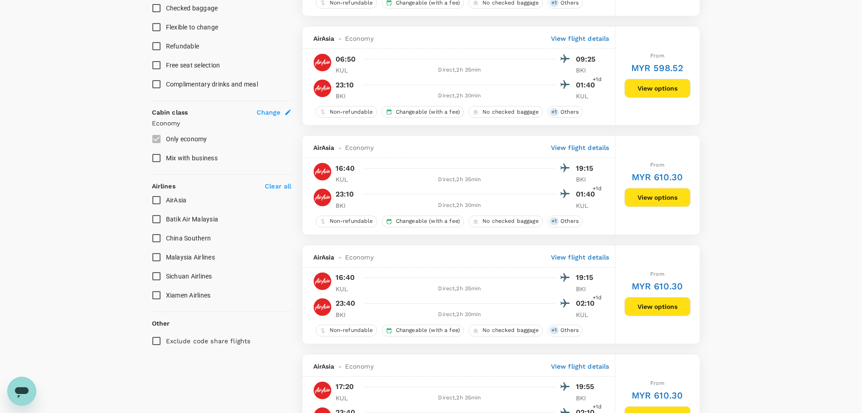
click at [150, 344] on input "Exclude code share flights" at bounding box center [156, 341] width 19 height 19
checkbox input "true"
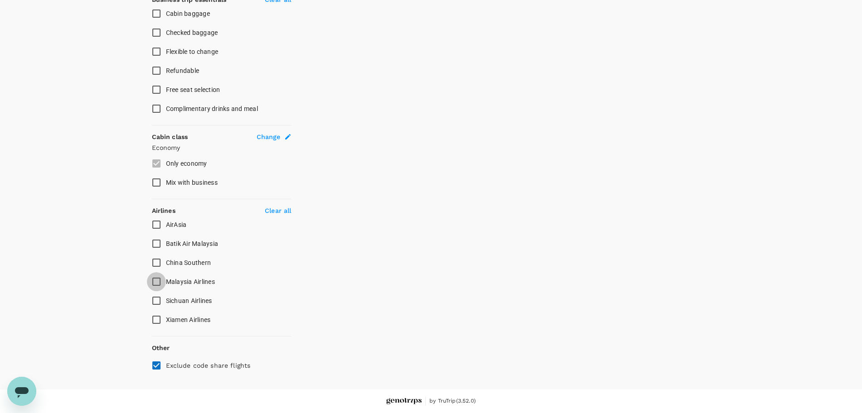
click at [159, 283] on input "Malaysia Airlines" at bounding box center [156, 281] width 19 height 19
checkbox input "true"
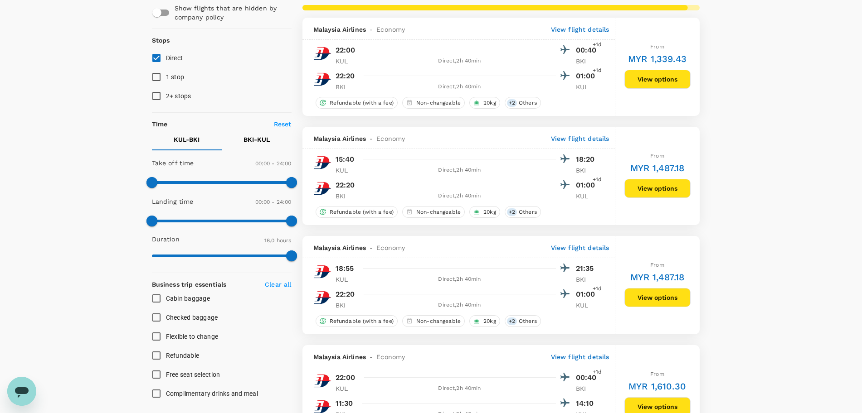
scroll to position [0, 0]
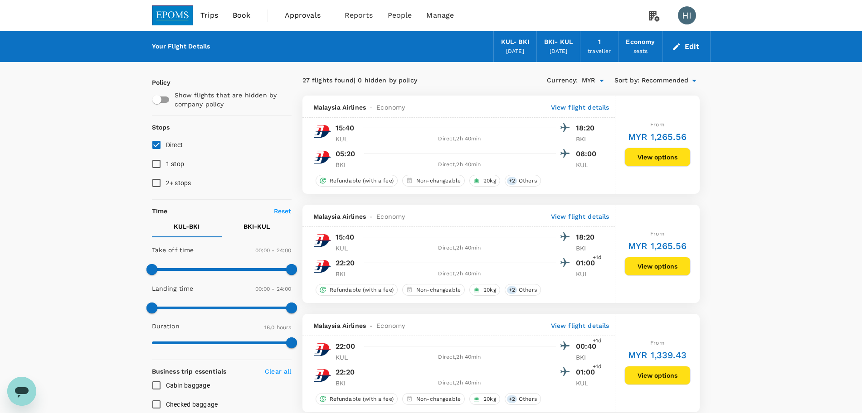
click at [690, 80] on icon at bounding box center [694, 80] width 11 height 11
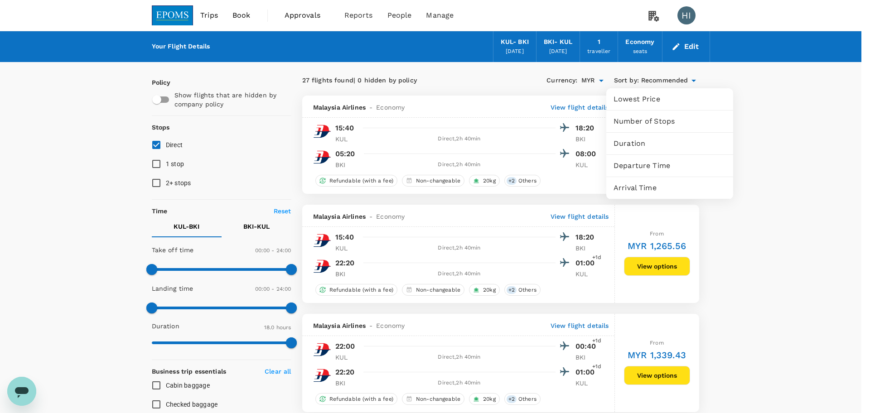
click at [662, 166] on span "Departure Time" at bounding box center [670, 165] width 112 height 11
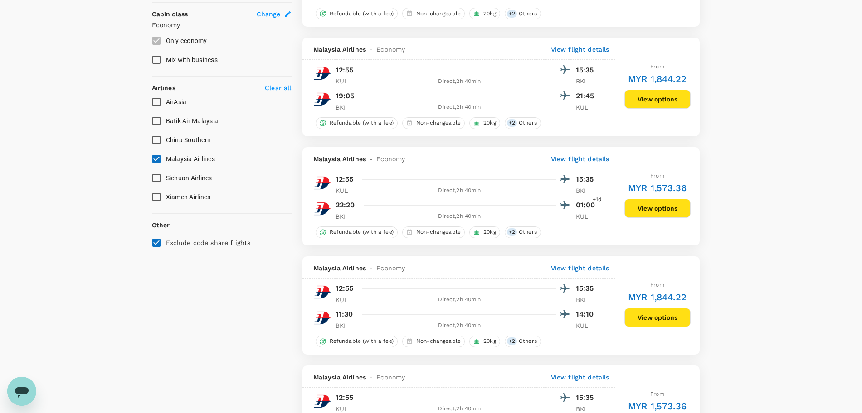
scroll to position [510, 0]
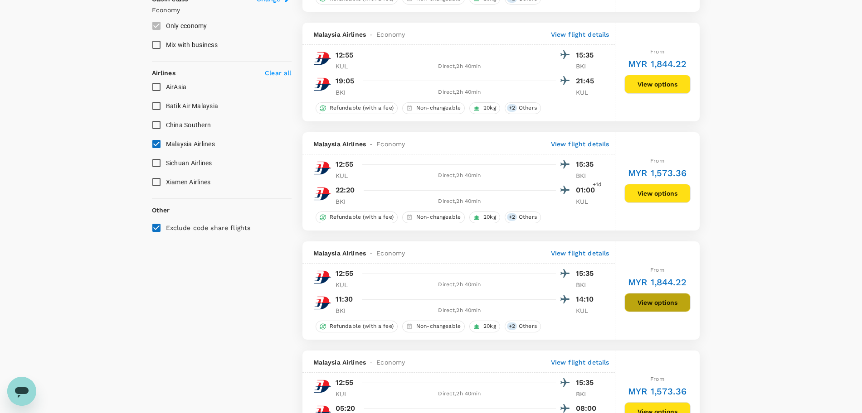
click at [648, 299] on button "View options" at bounding box center [657, 302] width 66 height 19
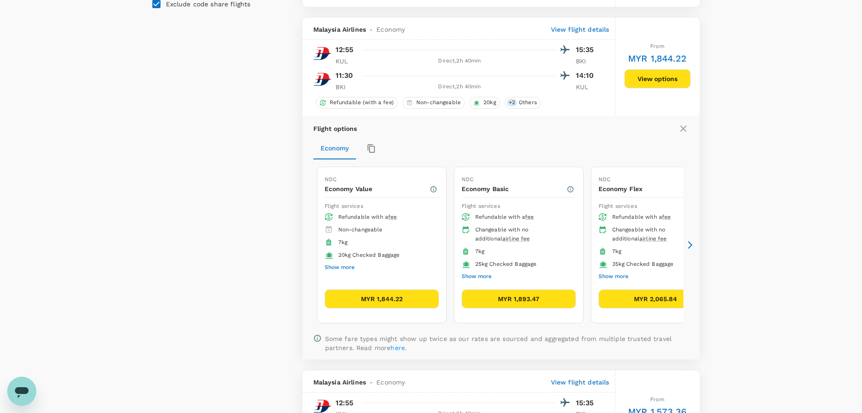
scroll to position [752, 0]
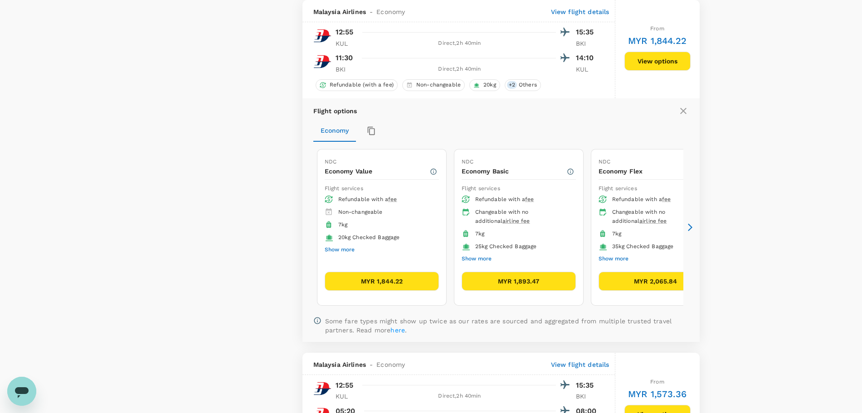
click at [687, 224] on icon at bounding box center [689, 227] width 9 height 9
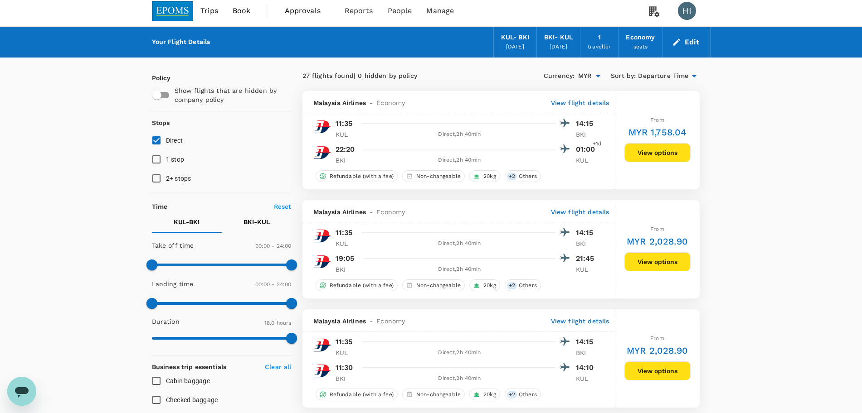
scroll to position [0, 0]
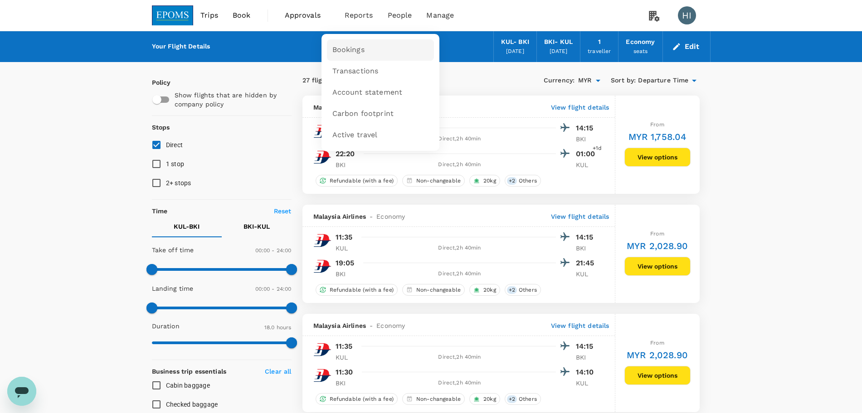
click at [350, 45] on span "Bookings" at bounding box center [348, 50] width 32 height 10
